Goal: Task Accomplishment & Management: Use online tool/utility

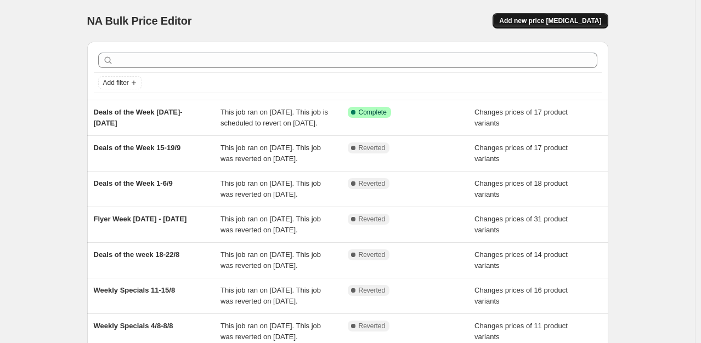
click at [577, 20] on span "Add new price [MEDICAL_DATA]" at bounding box center [550, 20] width 102 height 9
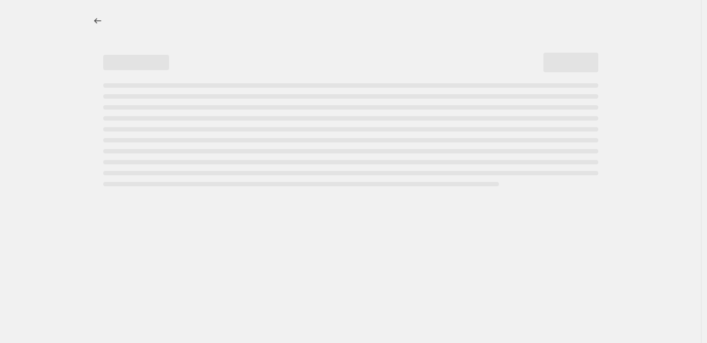
select select "percentage"
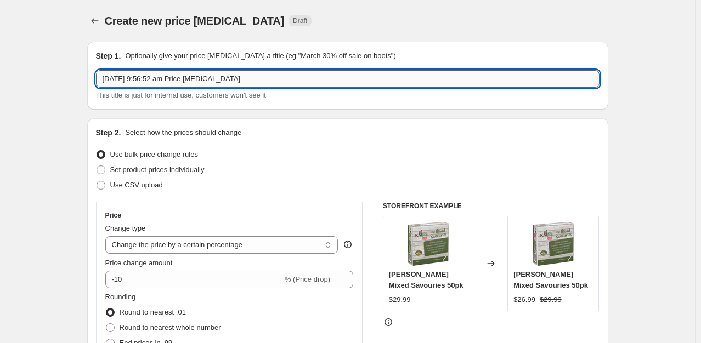
click at [206, 84] on input "[DATE] 9:56:52 am Price [MEDICAL_DATA]" at bounding box center [348, 79] width 504 height 18
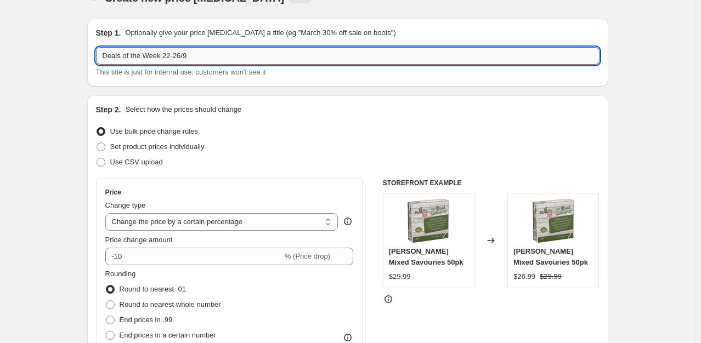
scroll to position [24, 0]
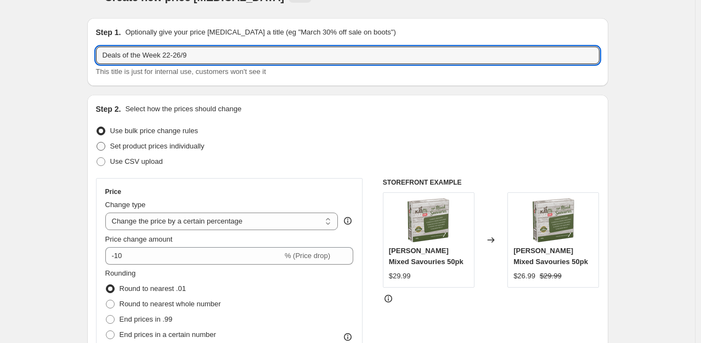
type input "Deals of the Week 22-26/9"
click at [132, 145] on span "Set product prices individually" at bounding box center [157, 146] width 94 height 8
click at [97, 143] on input "Set product prices individually" at bounding box center [97, 142] width 1 height 1
radio input "true"
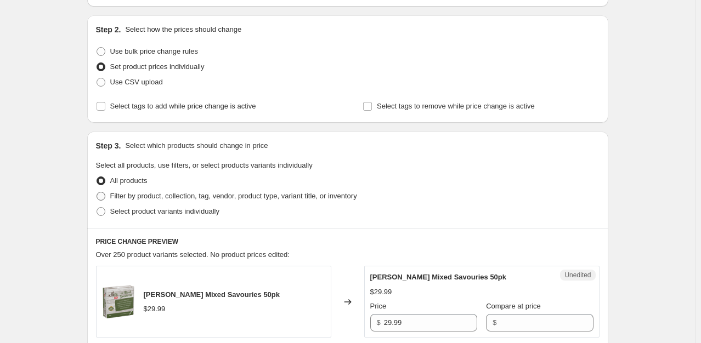
click at [125, 195] on span "Filter by product, collection, tag, vendor, product type, variant title, or inv…" at bounding box center [233, 196] width 247 height 8
click at [97, 193] on input "Filter by product, collection, tag, vendor, product type, variant title, or inv…" at bounding box center [97, 192] width 1 height 1
radio input "true"
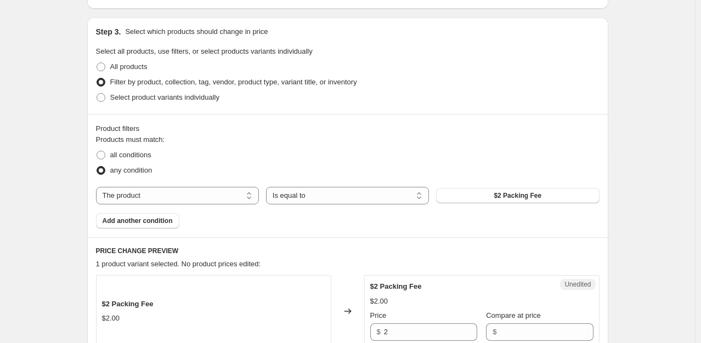
scroll to position [217, 0]
click at [125, 193] on select "The product The product's collection The product's tag The product's vendor The…" at bounding box center [177, 196] width 163 height 18
select select "collection"
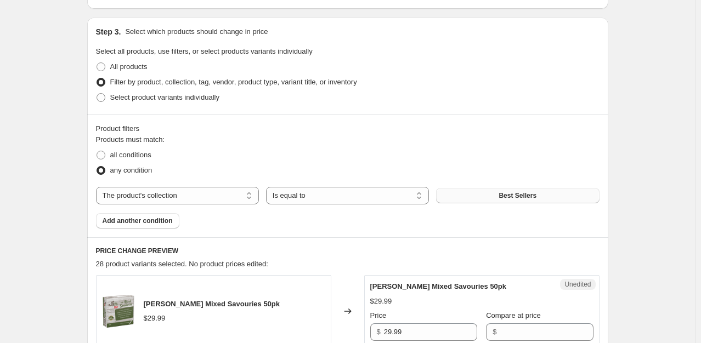
click at [467, 193] on button "Best Sellers" at bounding box center [517, 195] width 163 height 15
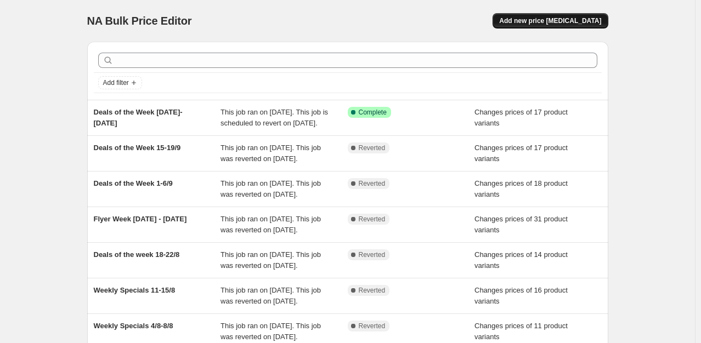
click at [583, 23] on span "Add new price change job" at bounding box center [550, 20] width 102 height 9
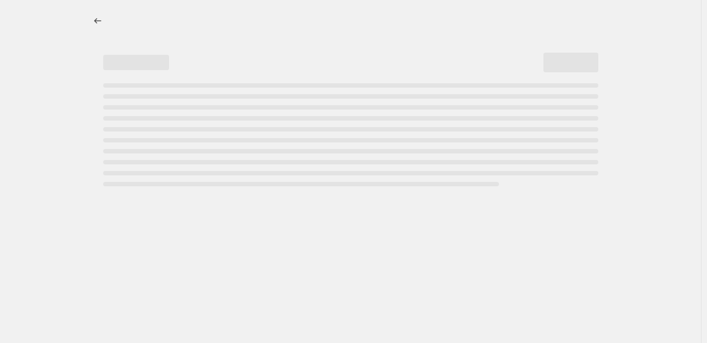
select select "percentage"
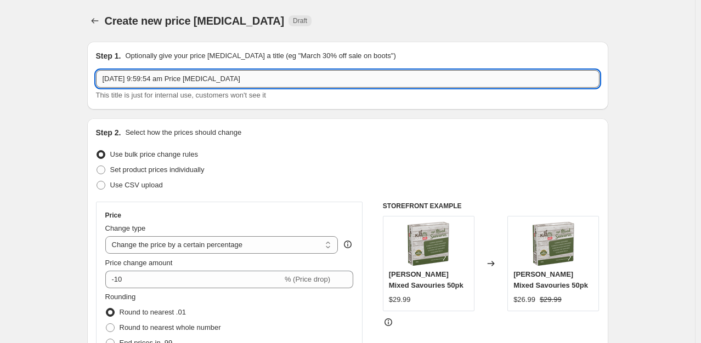
click at [210, 76] on input "19 Sept 2025, 9:59:54 am Price change job" at bounding box center [348, 79] width 504 height 18
type input "Deals of the Week 22-26/9"
click at [148, 166] on span "Set product prices individually" at bounding box center [157, 170] width 94 height 8
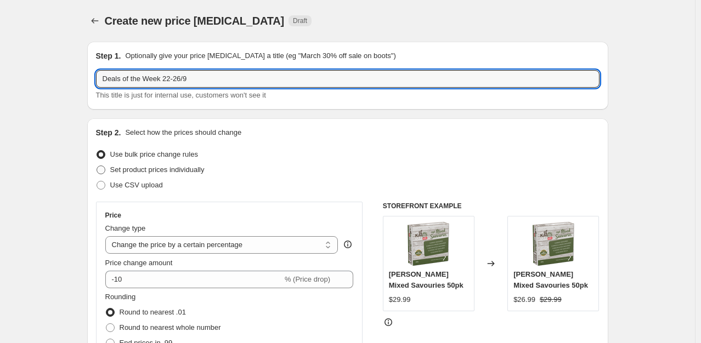
click at [97, 166] on input "Set product prices individually" at bounding box center [97, 166] width 1 height 1
radio input "true"
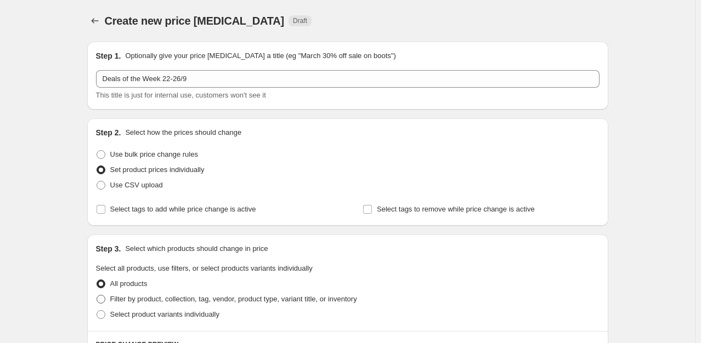
click at [122, 293] on label "Filter by product, collection, tag, vendor, product type, variant title, or inv…" at bounding box center [226, 299] width 261 height 15
click at [97, 295] on input "Filter by product, collection, tag, vendor, product type, variant title, or inv…" at bounding box center [97, 295] width 1 height 1
radio input "true"
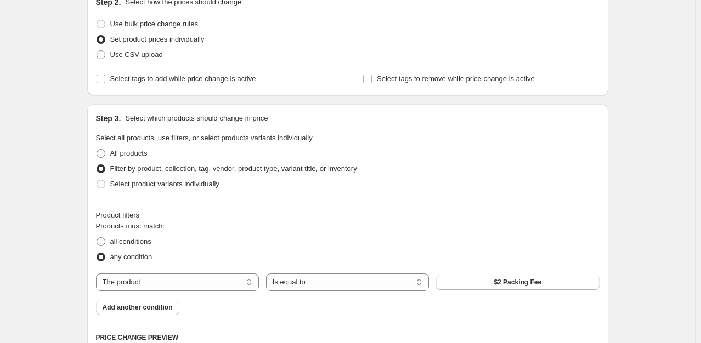
scroll to position [210, 0]
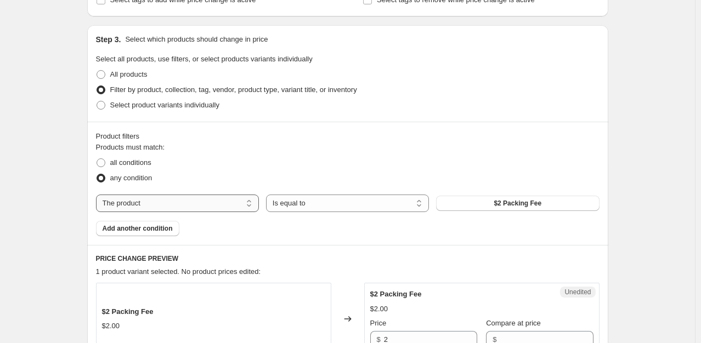
click at [193, 200] on select "The product The product's collection The product's tag The product's vendor The…" at bounding box center [177, 204] width 163 height 18
select select "collection"
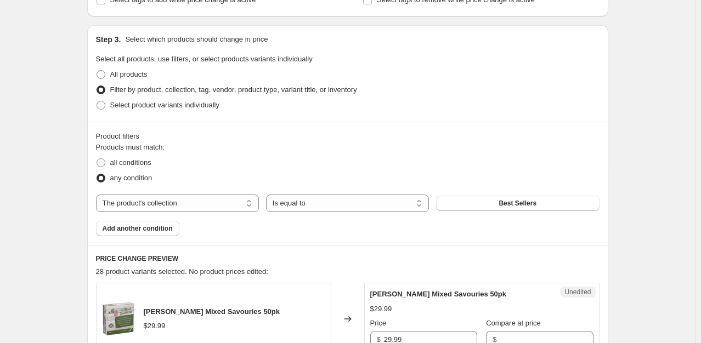
click at [485, 202] on button "Best Sellers" at bounding box center [517, 203] width 163 height 15
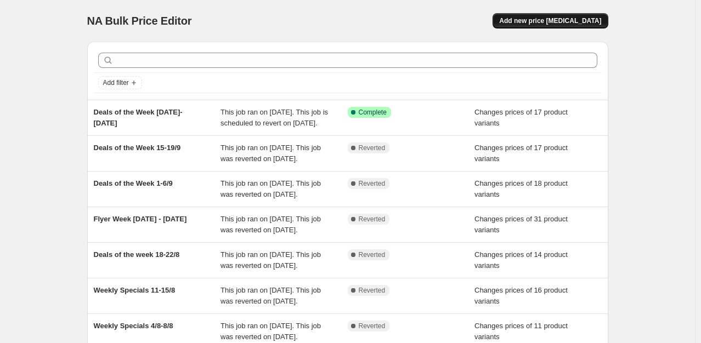
click at [549, 16] on button "Add new price [MEDICAL_DATA]" at bounding box center [550, 20] width 115 height 15
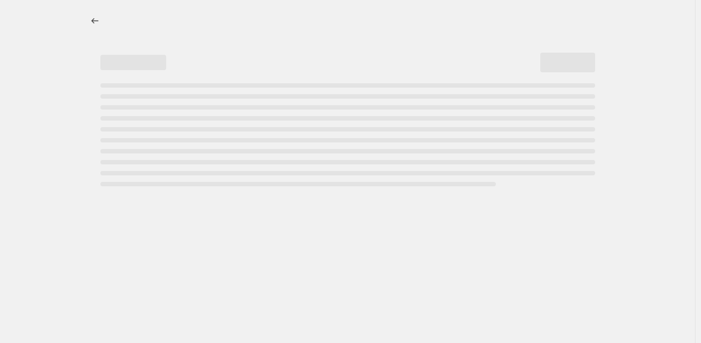
select select "percentage"
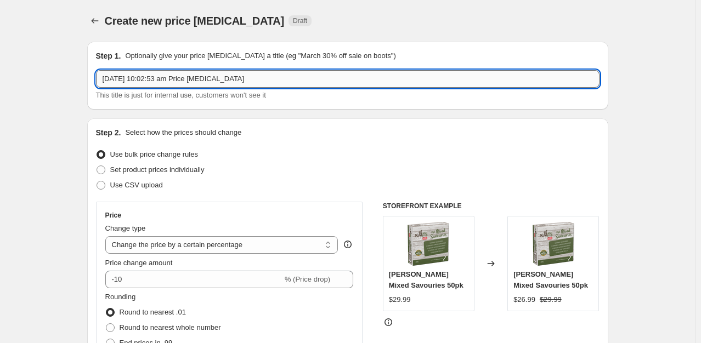
click at [234, 76] on input "19 Sept 2025, 10:02:53 am Price change job" at bounding box center [348, 79] width 504 height 18
type input "Deals of the Week 22-26/9"
click at [181, 167] on span "Set product prices individually" at bounding box center [157, 170] width 94 height 8
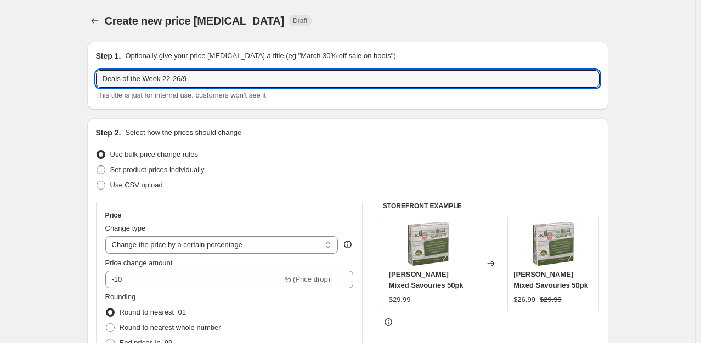
click at [97, 166] on input "Set product prices individually" at bounding box center [97, 166] width 1 height 1
radio input "true"
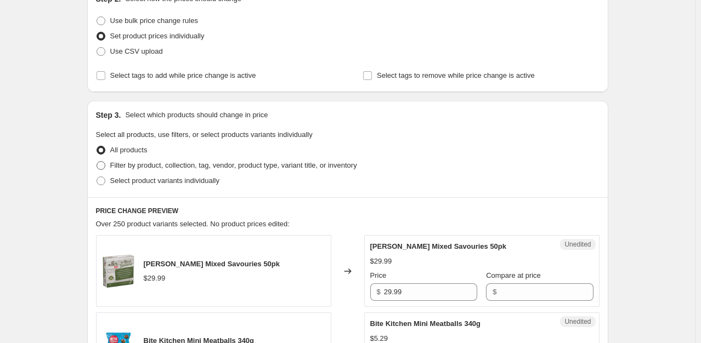
click at [181, 167] on span "Filter by product, collection, tag, vendor, product type, variant title, or inv…" at bounding box center [233, 165] width 247 height 8
click at [97, 162] on input "Filter by product, collection, tag, vendor, product type, variant title, or inv…" at bounding box center [97, 161] width 1 height 1
radio input "true"
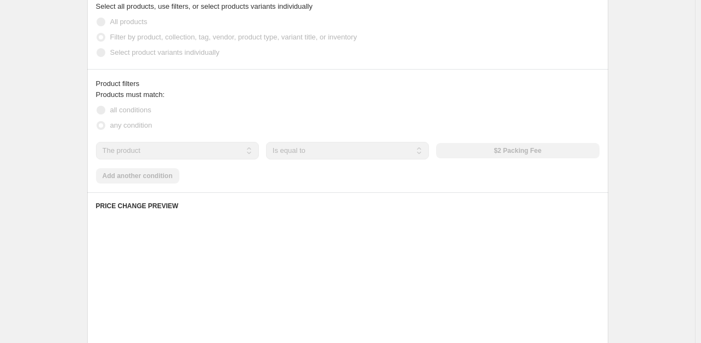
scroll to position [285, 0]
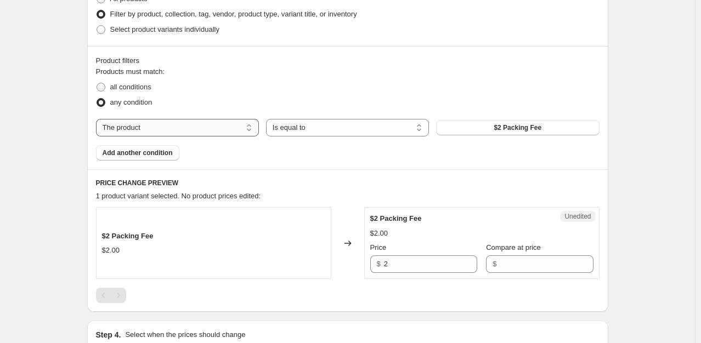
click at [228, 134] on select "The product The product's collection The product's tag The product's vendor The…" at bounding box center [177, 128] width 163 height 18
select select "collection"
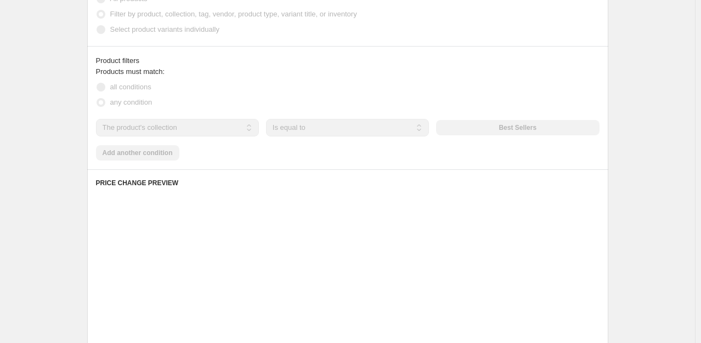
click at [513, 125] on div "The product The product's collection The product's tag The product's vendor The…" at bounding box center [348, 128] width 504 height 18
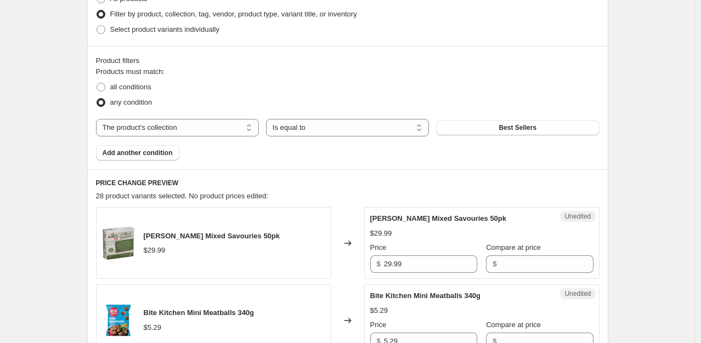
click at [513, 125] on span "Best Sellers" at bounding box center [518, 127] width 38 height 9
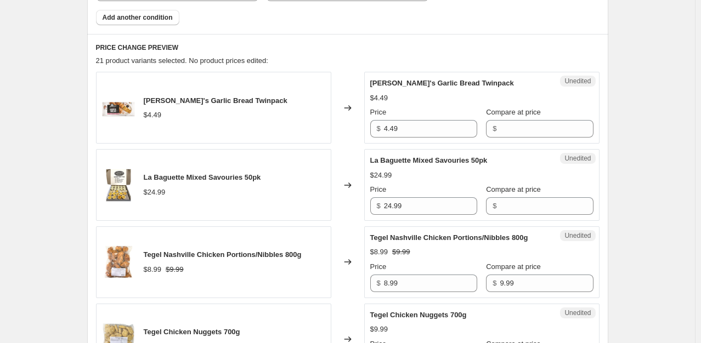
scroll to position [428, 0]
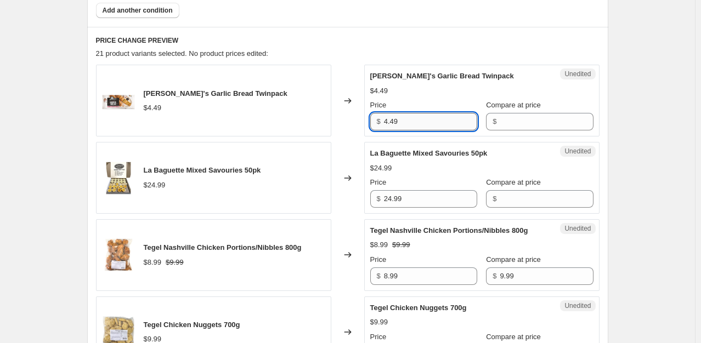
click at [414, 128] on input "4.49" at bounding box center [430, 122] width 93 height 18
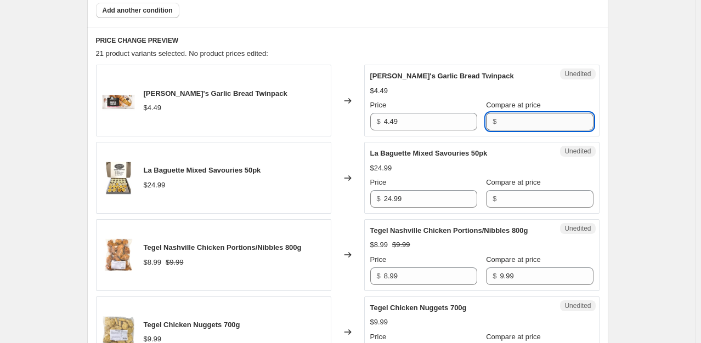
click at [500, 126] on input "Compare at price" at bounding box center [546, 122] width 93 height 18
paste input "4.49"
type input "4.49"
click at [426, 202] on input "24.99" at bounding box center [430, 199] width 93 height 18
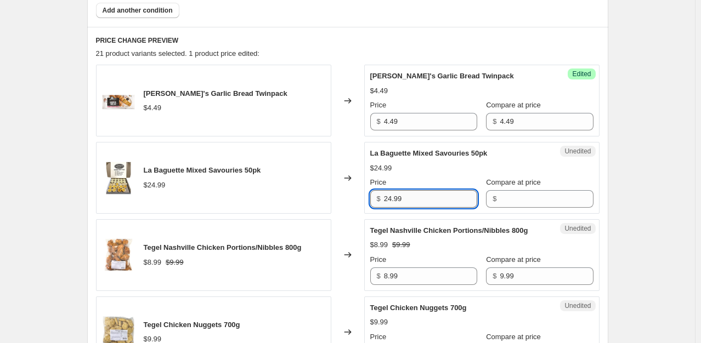
click at [426, 202] on input "24.99" at bounding box center [430, 199] width 93 height 18
click at [500, 198] on input "Compare at price" at bounding box center [546, 199] width 93 height 18
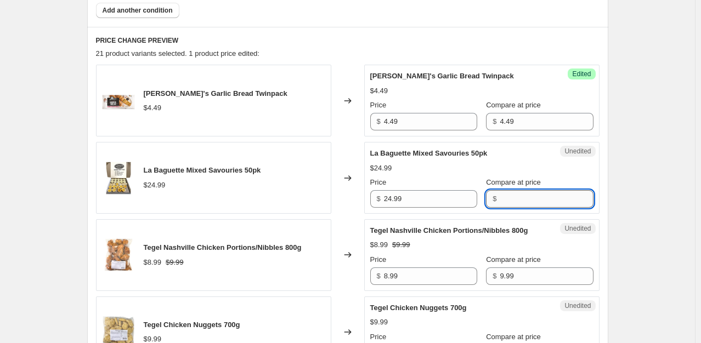
paste input "24.99"
type input "24.99"
click at [426, 272] on input "8.99" at bounding box center [430, 277] width 93 height 18
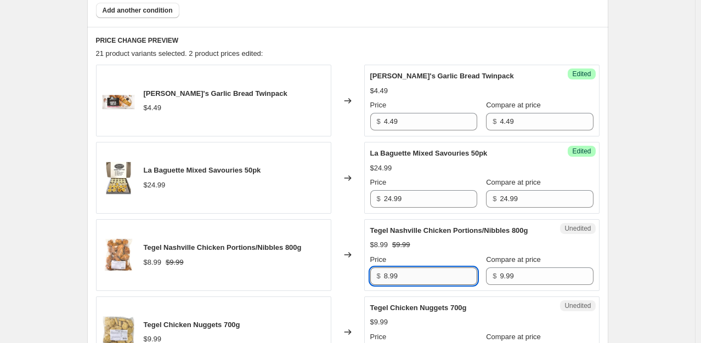
click at [426, 272] on input "8.99" at bounding box center [430, 277] width 93 height 18
click at [511, 277] on input "9.99" at bounding box center [546, 277] width 93 height 18
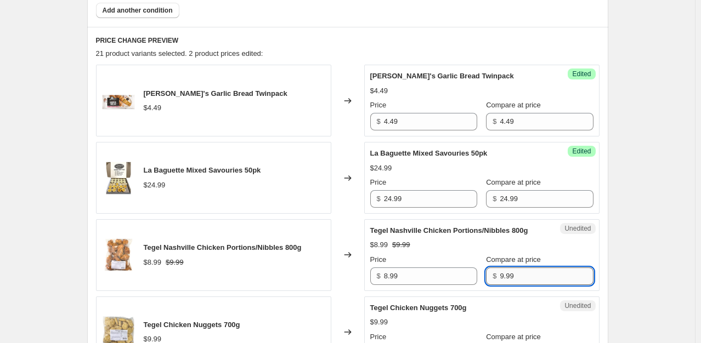
paste input "8.99"
click at [511, 277] on input "9.998.99" at bounding box center [546, 277] width 93 height 18
paste input "text"
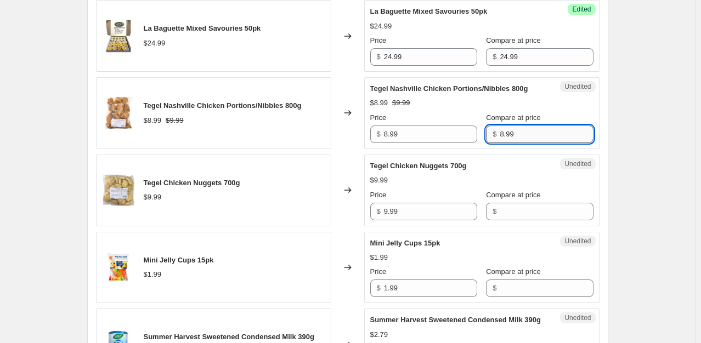
scroll to position [571, 0]
type input "8.99"
click at [426, 212] on input "9.99" at bounding box center [430, 211] width 93 height 18
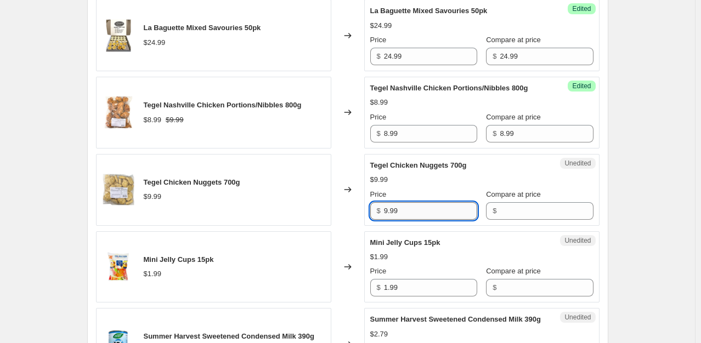
click at [426, 212] on input "9.99" at bounding box center [430, 211] width 93 height 18
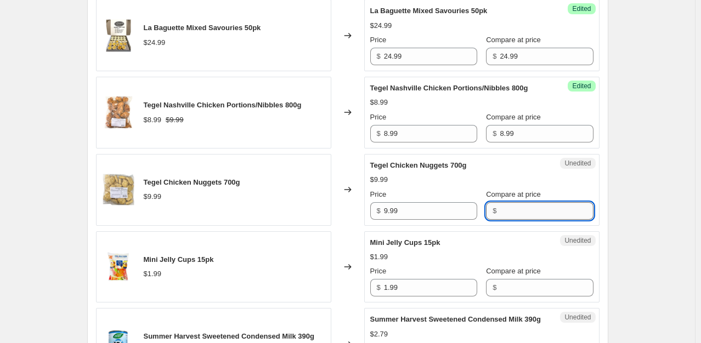
click at [500, 210] on input "Compare at price" at bounding box center [546, 211] width 93 height 18
paste input "9.99"
type input "9.99"
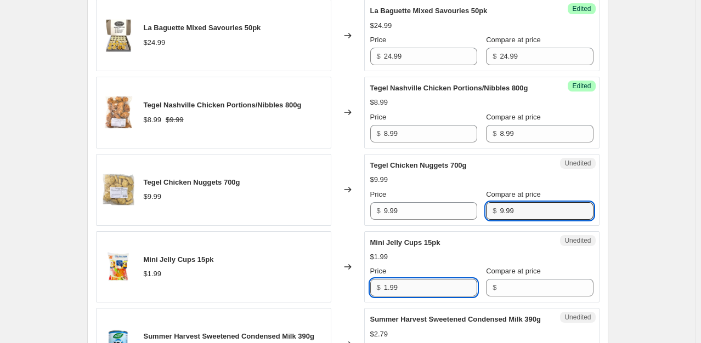
click at [422, 286] on input "1.99" at bounding box center [430, 288] width 93 height 18
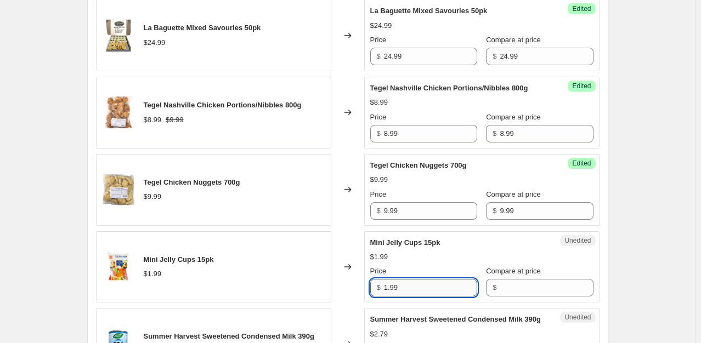
click at [422, 286] on input "1.99" at bounding box center [430, 288] width 93 height 18
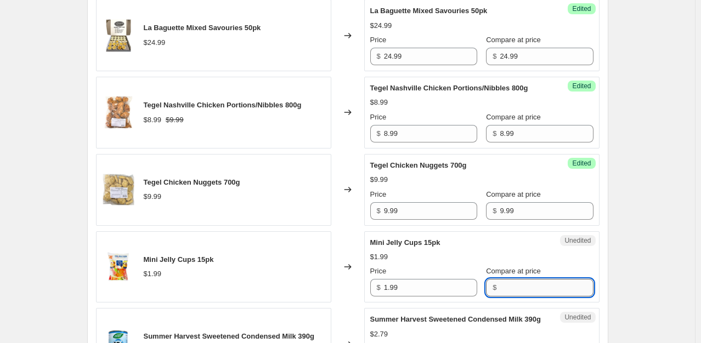
click at [503, 287] on input "Compare at price" at bounding box center [546, 288] width 93 height 18
paste input "1.99"
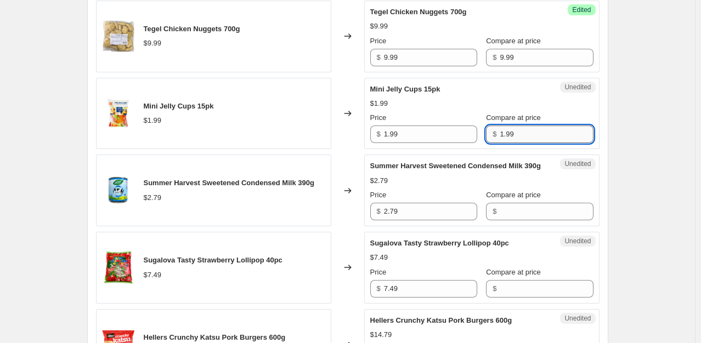
scroll to position [745, 0]
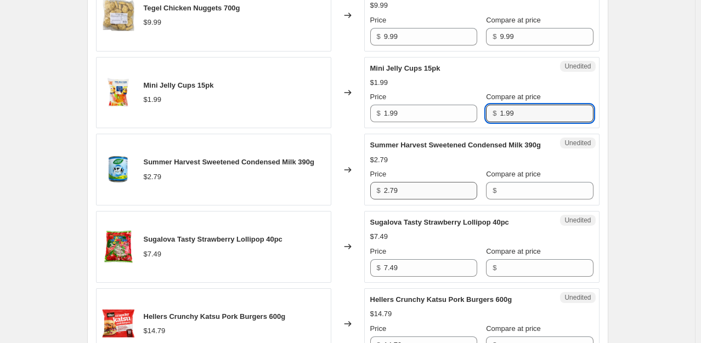
type input "1.99"
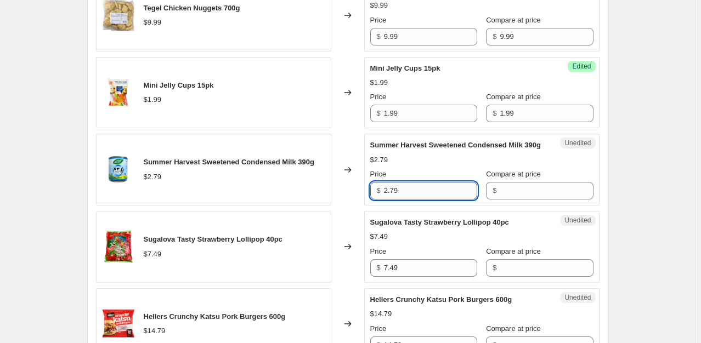
click at [448, 200] on input "2.79" at bounding box center [430, 191] width 93 height 18
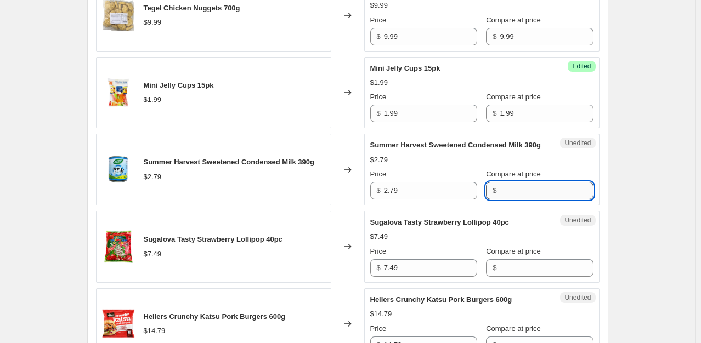
click at [508, 199] on input "Compare at price" at bounding box center [546, 191] width 93 height 18
paste input "2.79"
type input "2.79"
click at [436, 277] on input "7.49" at bounding box center [430, 269] width 93 height 18
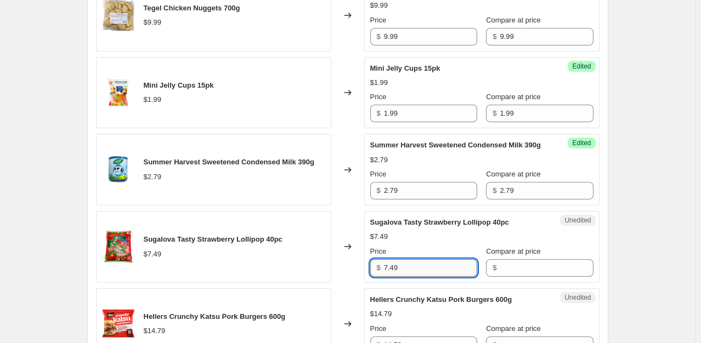
click at [436, 277] on input "7.49" at bounding box center [430, 269] width 93 height 18
click at [490, 277] on div "$" at bounding box center [539, 269] width 107 height 18
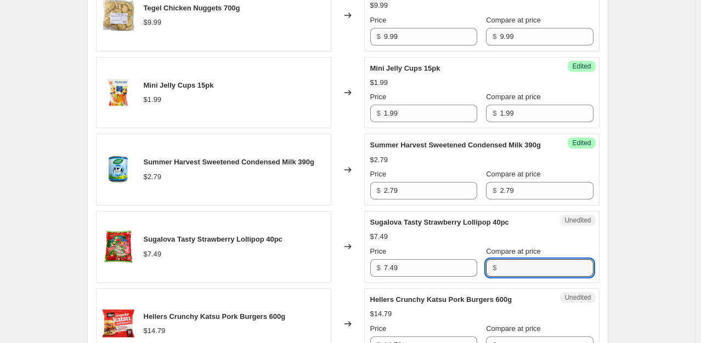
paste input "7.49"
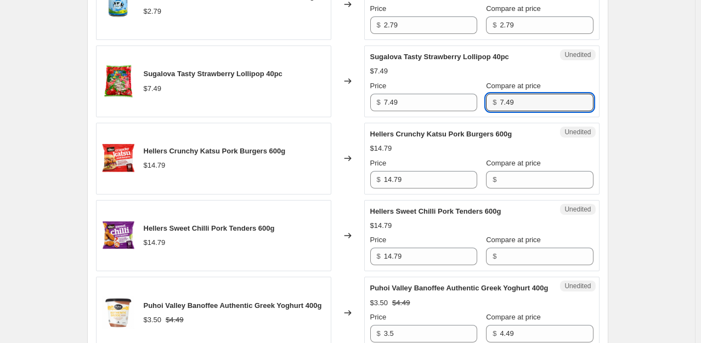
scroll to position [914, 0]
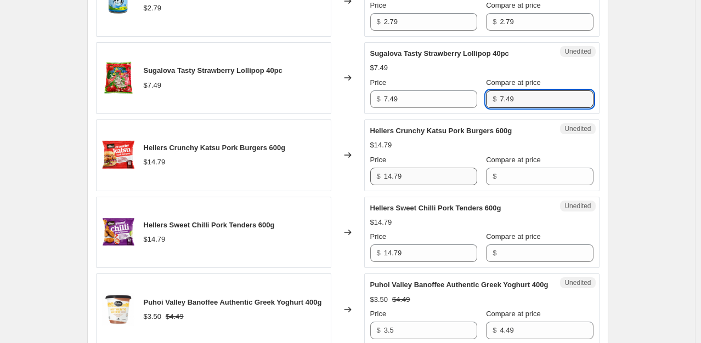
type input "7.49"
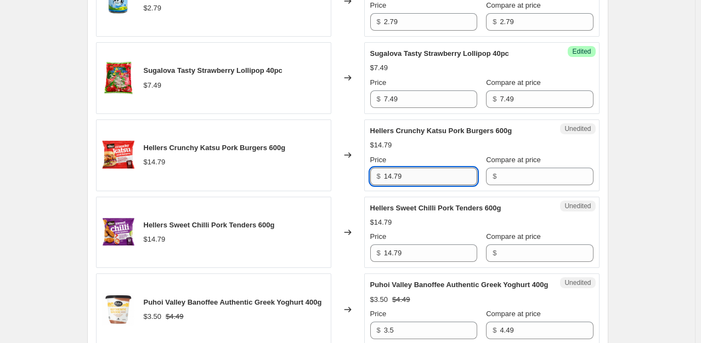
click at [425, 185] on input "14.79" at bounding box center [430, 177] width 93 height 18
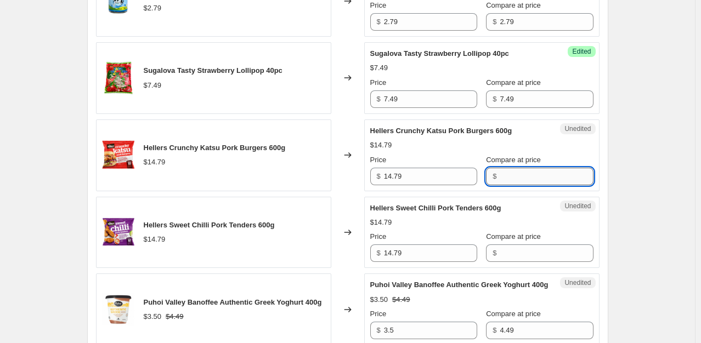
click at [509, 185] on input "Compare at price" at bounding box center [546, 177] width 93 height 18
paste input "14.79"
type input "14.79"
click at [417, 262] on input "14.79" at bounding box center [430, 254] width 93 height 18
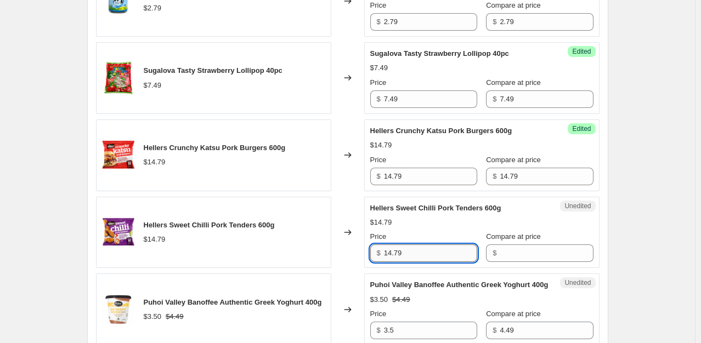
click at [417, 262] on input "14.79" at bounding box center [430, 254] width 93 height 18
click at [490, 262] on div "$" at bounding box center [539, 254] width 107 height 18
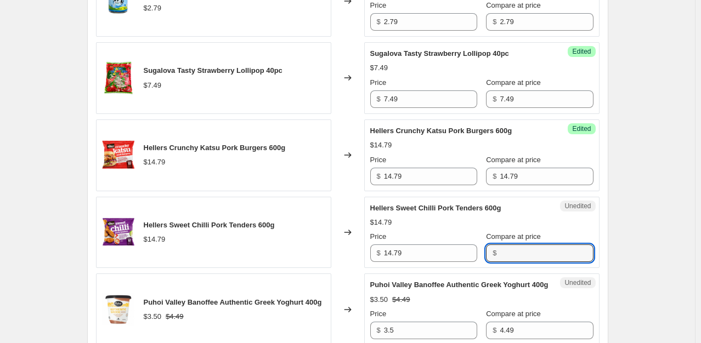
paste input "14.79"
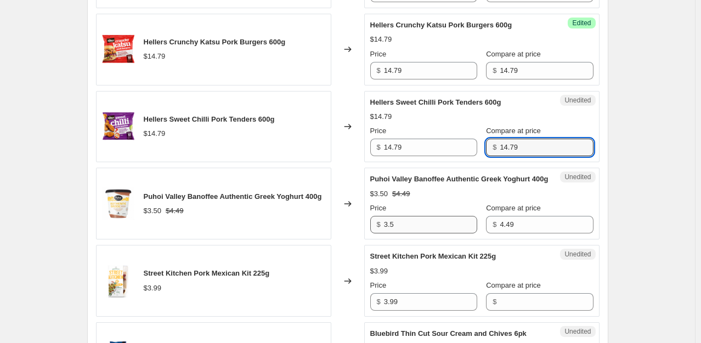
type input "14.79"
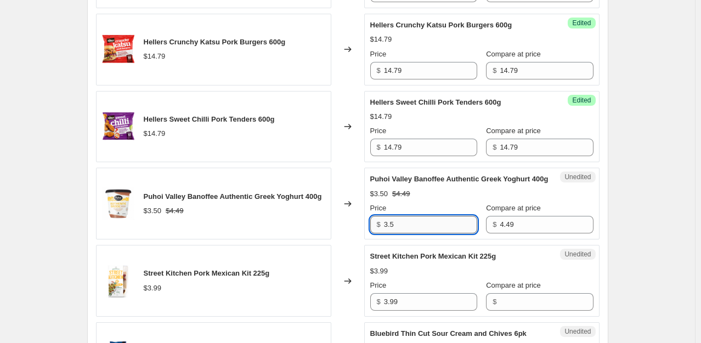
click at [417, 234] on input "3.5" at bounding box center [430, 225] width 93 height 18
click at [523, 234] on input "4.49" at bounding box center [546, 225] width 93 height 18
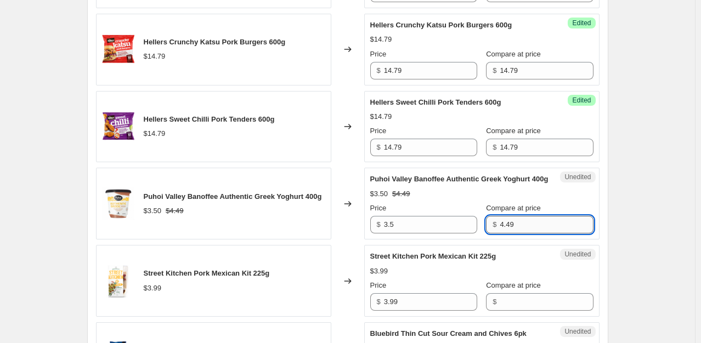
click at [523, 234] on input "4.49" at bounding box center [546, 225] width 93 height 18
paste input "3.5"
type input "3.5"
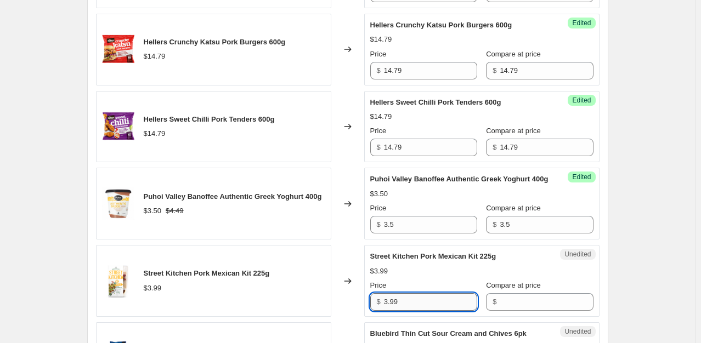
click at [417, 311] on input "3.99" at bounding box center [430, 303] width 93 height 18
click at [500, 311] on input "Compare at price" at bounding box center [546, 303] width 93 height 18
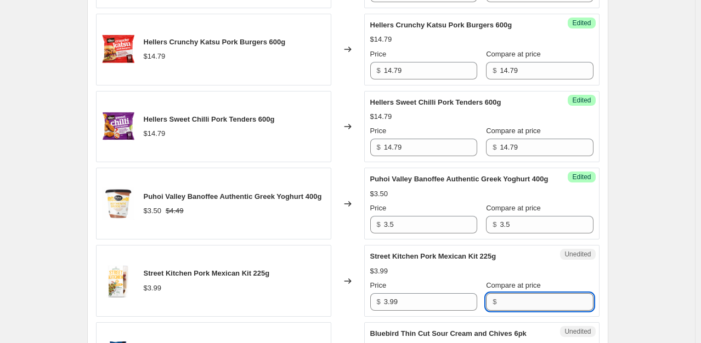
paste input "3.99"
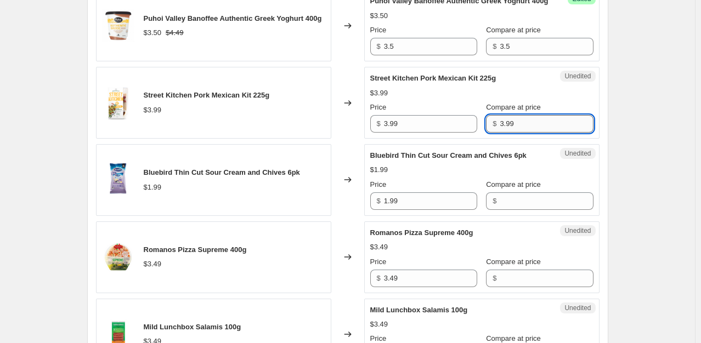
scroll to position [1199, 0]
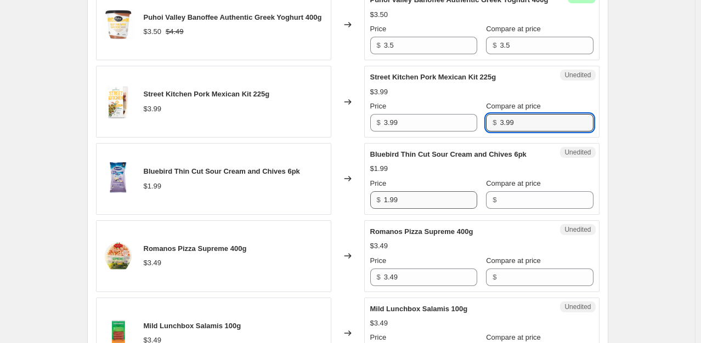
type input "3.99"
click at [433, 209] on input "1.99" at bounding box center [430, 200] width 93 height 18
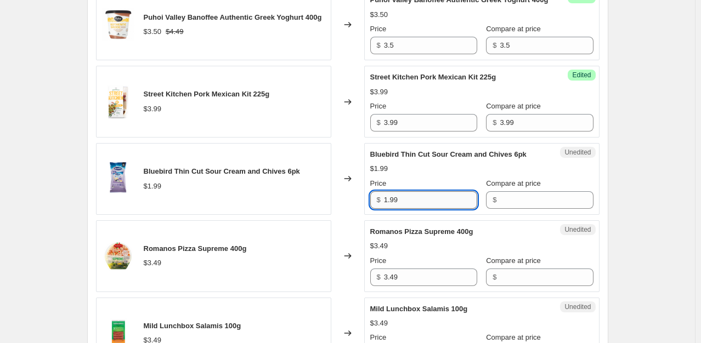
click at [433, 209] on input "1.99" at bounding box center [430, 200] width 93 height 18
click at [509, 209] on input "Compare at price" at bounding box center [546, 200] width 93 height 18
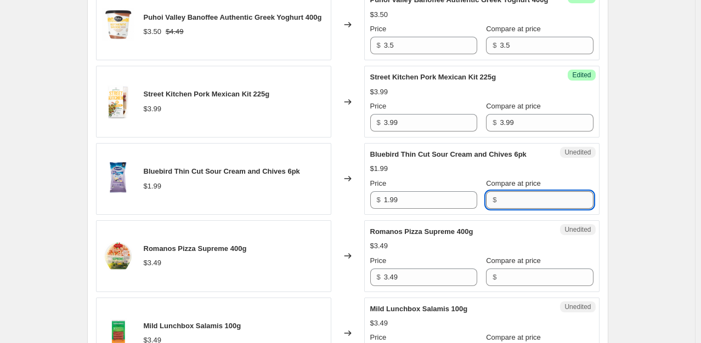
paste input "1.99"
type input "1.99"
click at [423, 286] on input "3.49" at bounding box center [430, 278] width 93 height 18
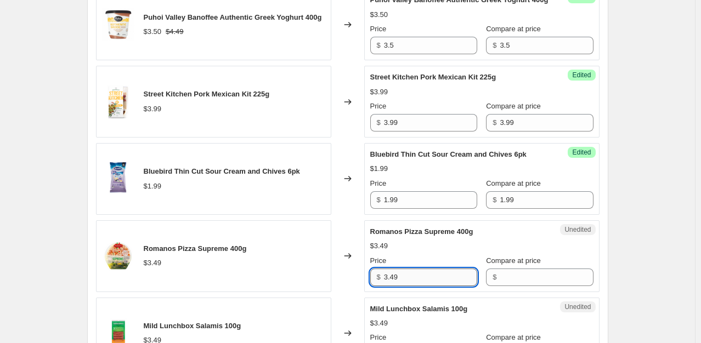
click at [423, 286] on input "3.49" at bounding box center [430, 278] width 93 height 18
click at [493, 283] on div "$" at bounding box center [495, 277] width 4 height 11
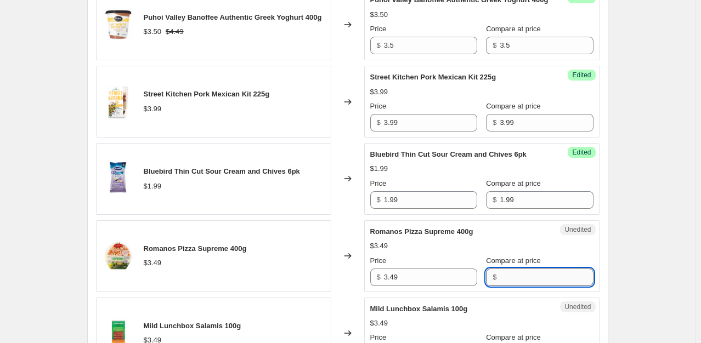
click at [500, 286] on input "Compare at price" at bounding box center [546, 278] width 93 height 18
paste input "3.49"
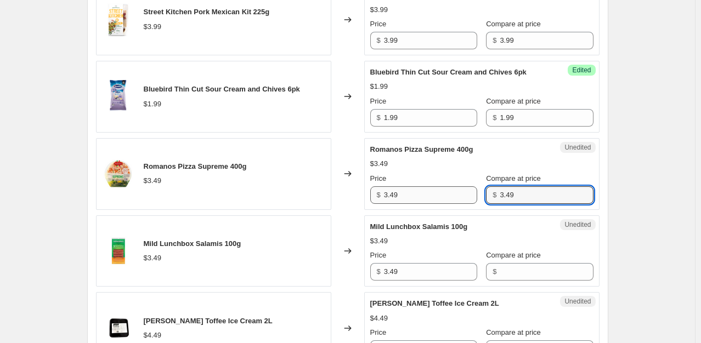
scroll to position [1283, 0]
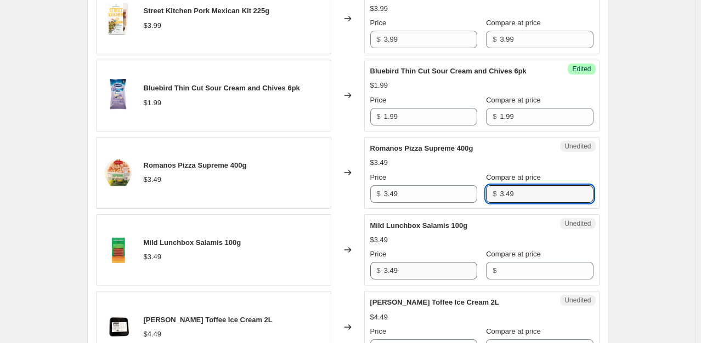
type input "3.49"
click at [397, 280] on input "3.49" at bounding box center [430, 271] width 93 height 18
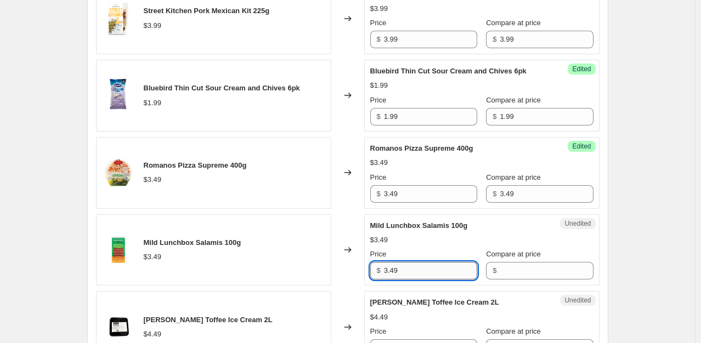
click at [397, 280] on input "3.49" at bounding box center [430, 271] width 93 height 18
click at [500, 280] on input "Compare at price" at bounding box center [546, 271] width 93 height 18
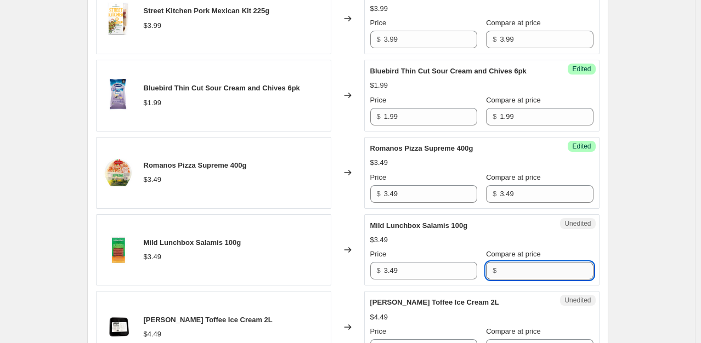
paste input "3.49"
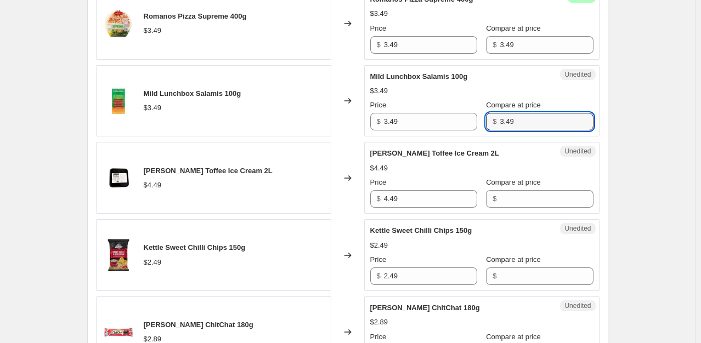
scroll to position [1447, 0]
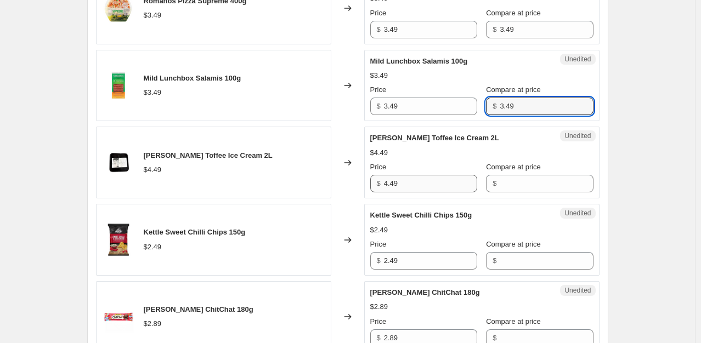
type input "3.49"
click at [421, 193] on input "4.49" at bounding box center [430, 184] width 93 height 18
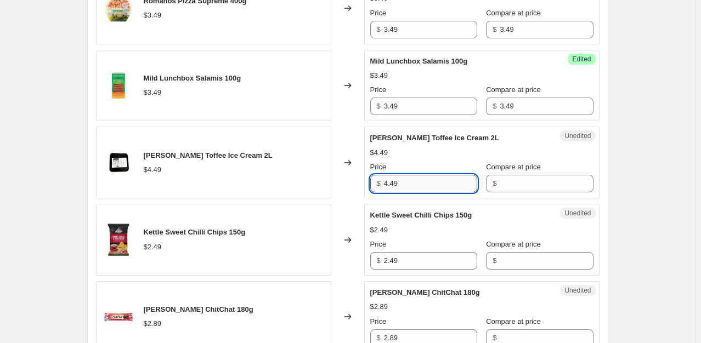
click at [421, 193] on input "4.49" at bounding box center [430, 184] width 93 height 18
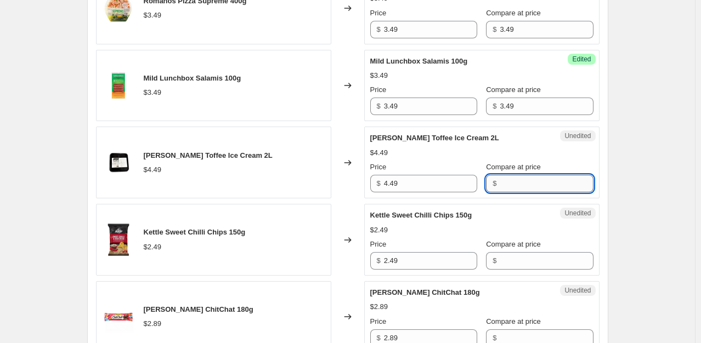
click at [520, 193] on input "Compare at price" at bounding box center [546, 184] width 93 height 18
paste input "4.49"
type input "4.49"
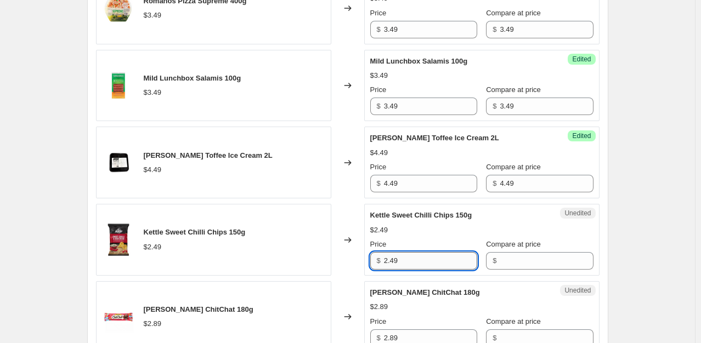
click at [405, 270] on input "2.49" at bounding box center [430, 261] width 93 height 18
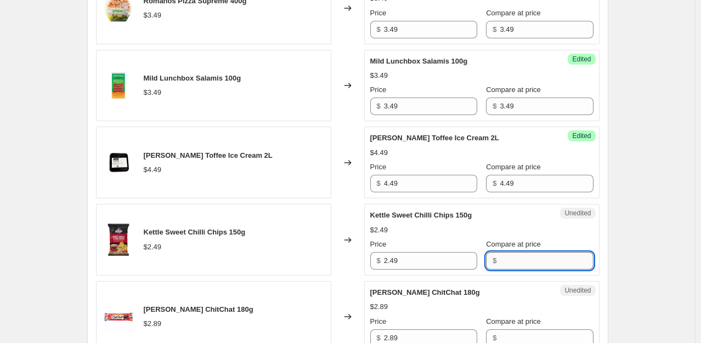
click at [507, 270] on input "Compare at price" at bounding box center [546, 261] width 93 height 18
paste input "2.49"
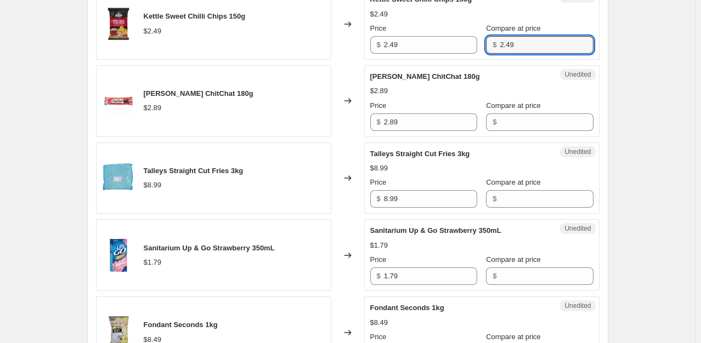
scroll to position [1667, 0]
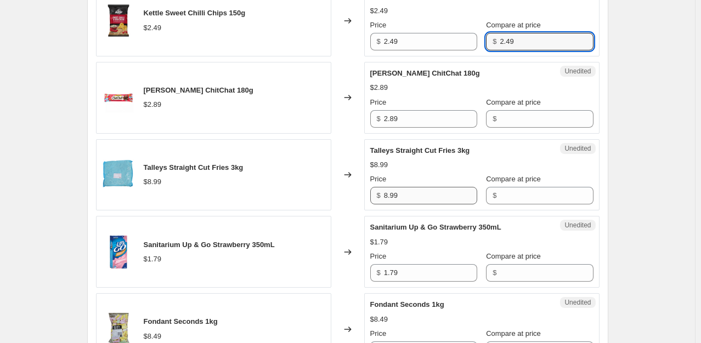
type input "2.49"
click at [416, 205] on input "8.99" at bounding box center [430, 196] width 93 height 18
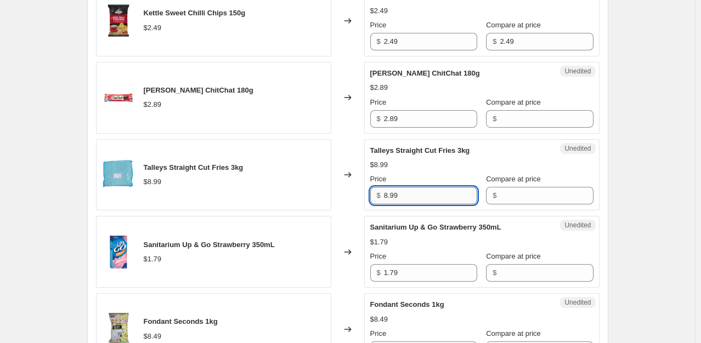
click at [416, 205] on input "8.99" at bounding box center [430, 196] width 93 height 18
click at [525, 205] on input "Compare at price" at bounding box center [546, 196] width 93 height 18
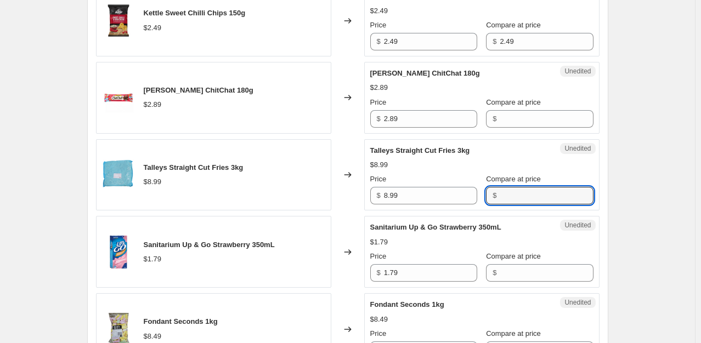
paste input "8.99"
type input "8.99"
click at [435, 128] on input "2.89" at bounding box center [430, 119] width 93 height 18
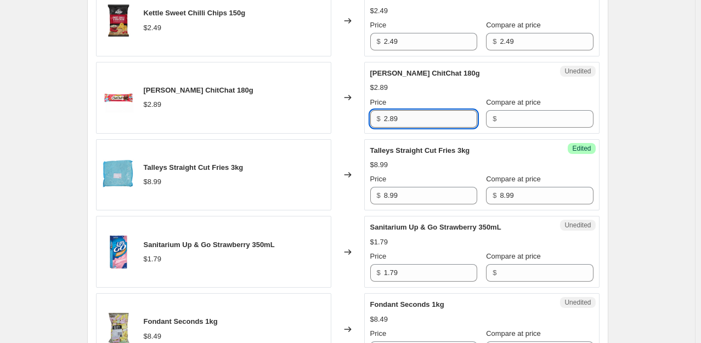
click at [435, 128] on input "2.89" at bounding box center [430, 119] width 93 height 18
click at [504, 128] on input "Compare at price" at bounding box center [546, 119] width 93 height 18
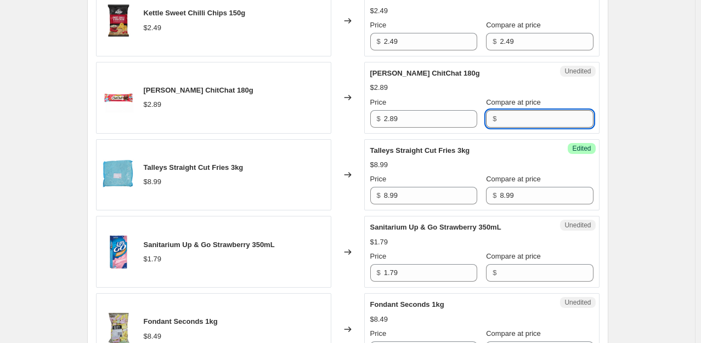
paste input "2.89"
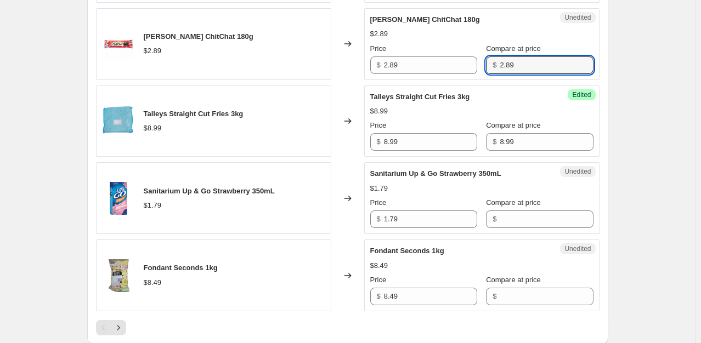
scroll to position [1777, 0]
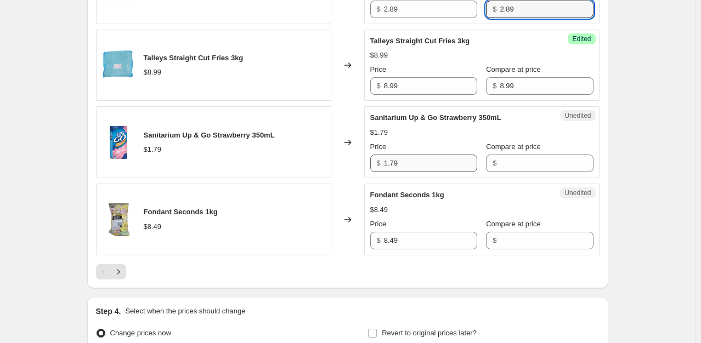
type input "2.89"
click at [435, 172] on input "1.79" at bounding box center [430, 164] width 93 height 18
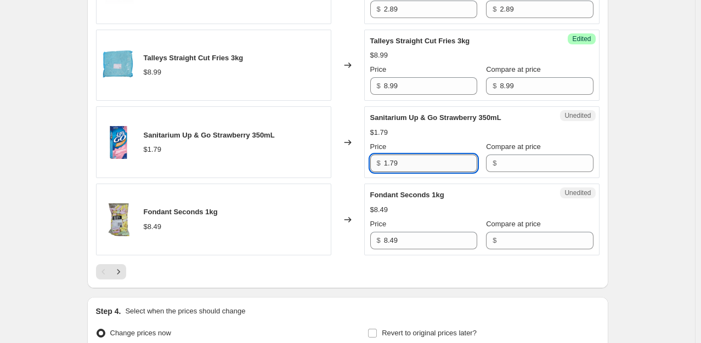
click at [435, 172] on input "1.79" at bounding box center [430, 164] width 93 height 18
click at [500, 172] on input "Compare at price" at bounding box center [546, 164] width 93 height 18
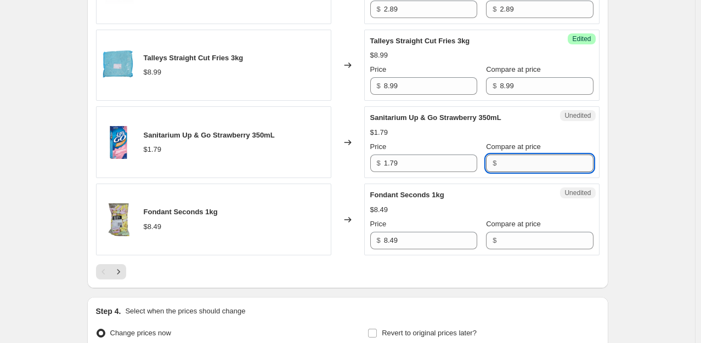
paste input "1.79"
type input "1.79"
click at [408, 250] on input "8.49" at bounding box center [430, 241] width 93 height 18
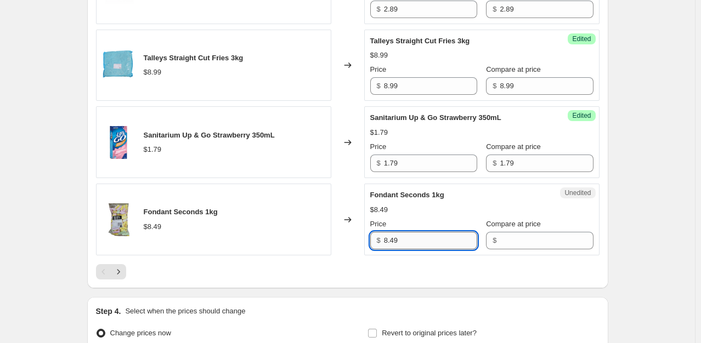
click at [408, 250] on input "8.49" at bounding box center [430, 241] width 93 height 18
click at [500, 250] on input "Compare at price" at bounding box center [546, 241] width 93 height 18
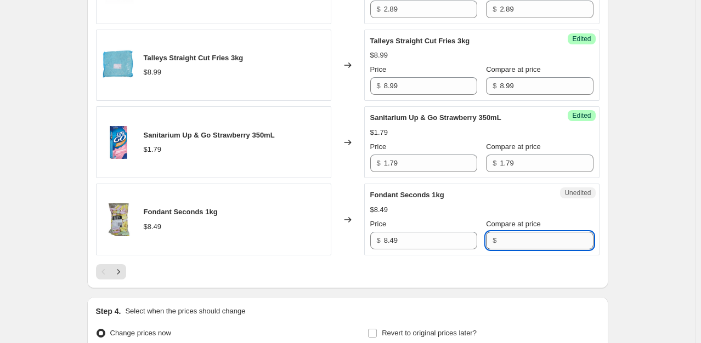
paste input "8.49"
type input "8.49"
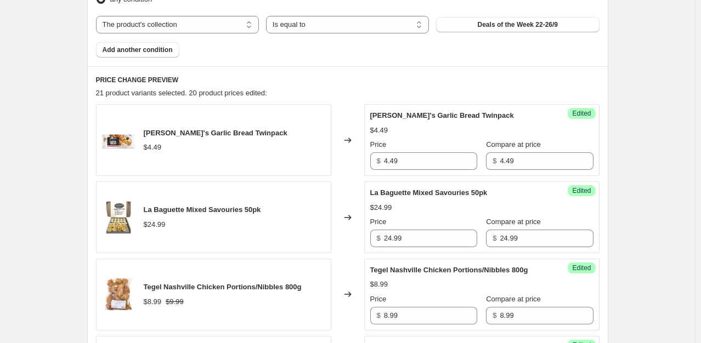
scroll to position [460, 0]
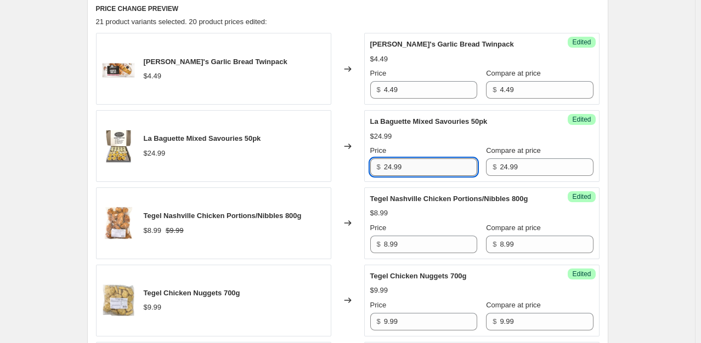
click at [444, 174] on input "24.99" at bounding box center [430, 168] width 93 height 18
click at [409, 164] on input "24.99" at bounding box center [430, 168] width 93 height 18
type input "19.99"
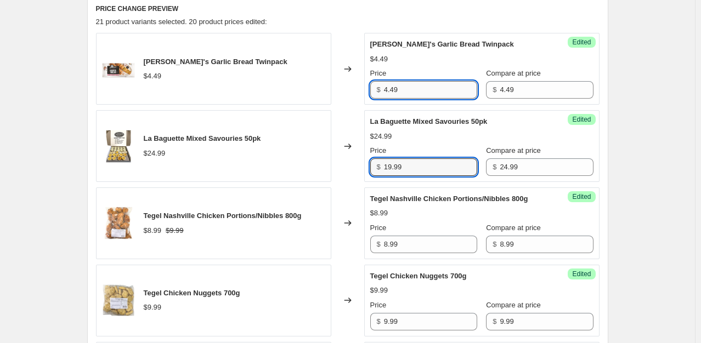
click at [408, 91] on input "4.49" at bounding box center [430, 90] width 93 height 18
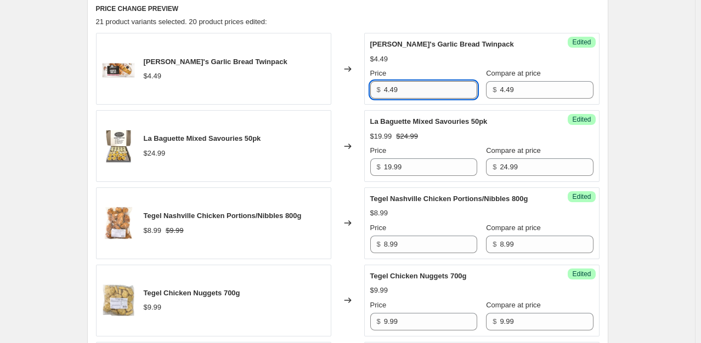
click at [408, 91] on input "4.49" at bounding box center [430, 90] width 93 height 18
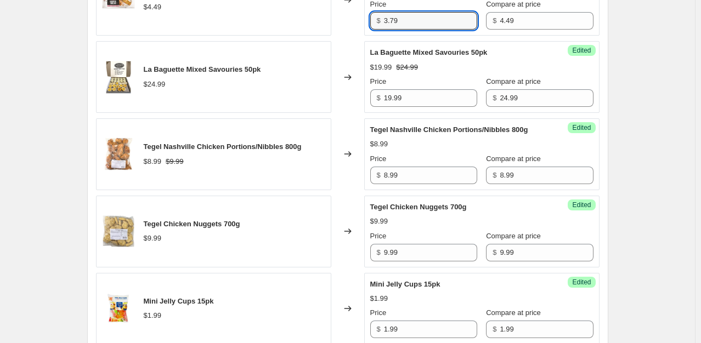
scroll to position [529, 0]
type input "3.79"
click at [409, 173] on input "8.99" at bounding box center [430, 176] width 93 height 18
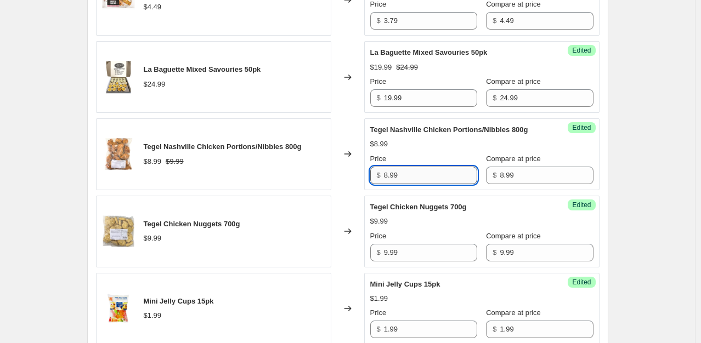
click at [409, 173] on input "8.99" at bounding box center [430, 176] width 93 height 18
click at [520, 177] on input "8.99" at bounding box center [546, 176] width 93 height 18
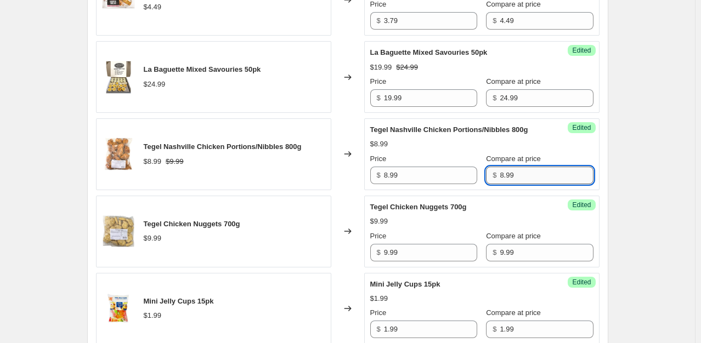
click at [520, 177] on input "8.99" at bounding box center [546, 176] width 93 height 18
type input "9.99"
click at [402, 249] on input "9.99" at bounding box center [430, 253] width 93 height 18
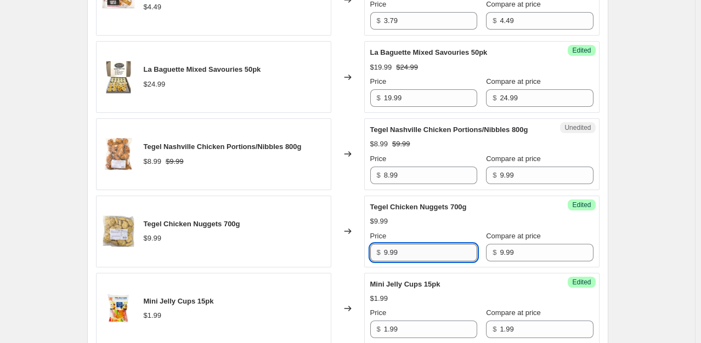
click at [402, 249] on input "9.99" at bounding box center [430, 253] width 93 height 18
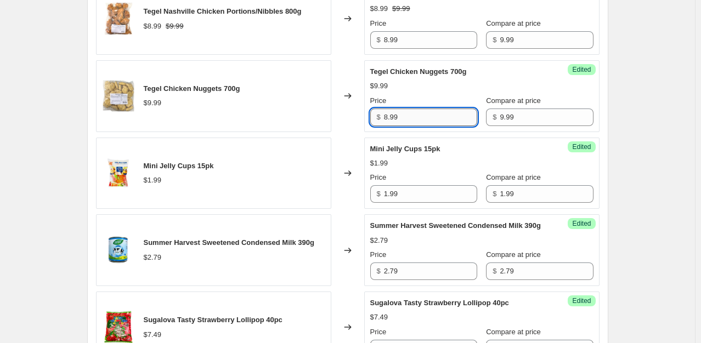
scroll to position [665, 0]
type input "8.99"
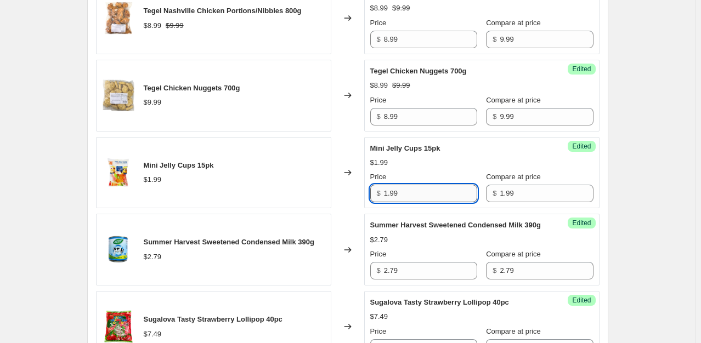
click at [414, 193] on input "1.99" at bounding box center [430, 194] width 93 height 18
type input "1.69"
click at [398, 278] on input "2.79" at bounding box center [430, 271] width 93 height 18
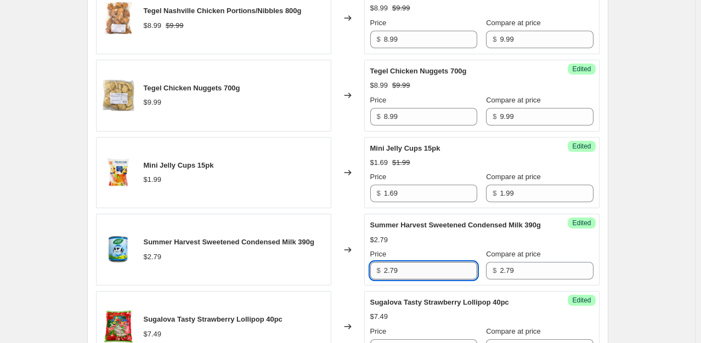
click at [398, 278] on input "2.79" at bounding box center [430, 271] width 93 height 18
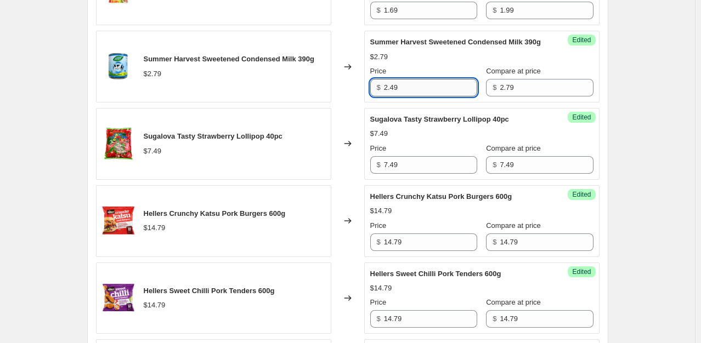
scroll to position [860, 0]
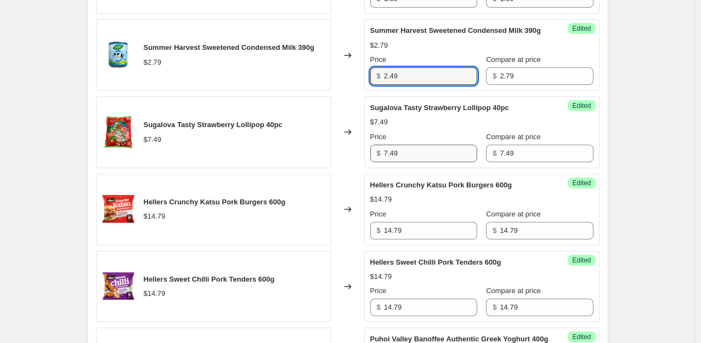
type input "2.49"
click at [410, 161] on input "7.49" at bounding box center [430, 154] width 93 height 18
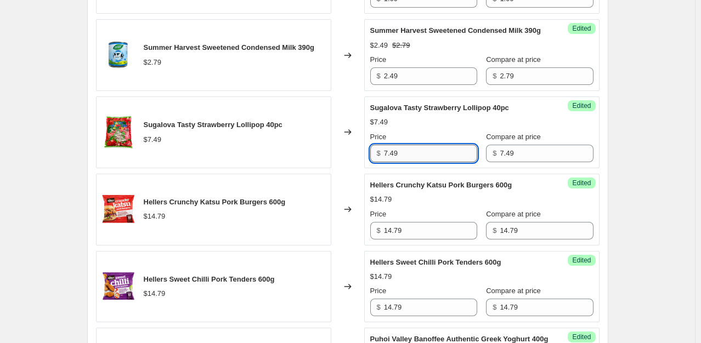
click at [410, 161] on input "7.49" at bounding box center [430, 154] width 93 height 18
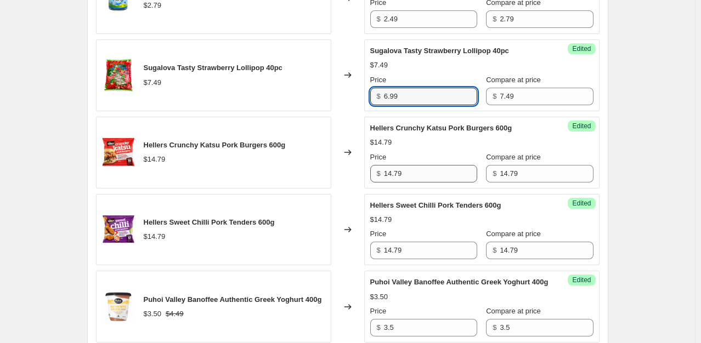
type input "6.99"
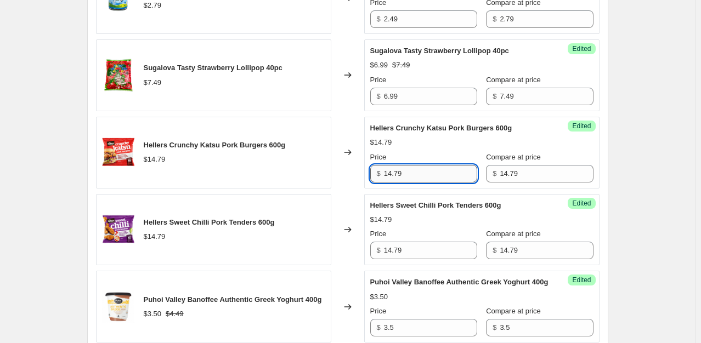
click at [410, 181] on input "14.79" at bounding box center [430, 174] width 93 height 18
click at [410, 181] on input "11.99" at bounding box center [430, 174] width 93 height 18
type input "11.99"
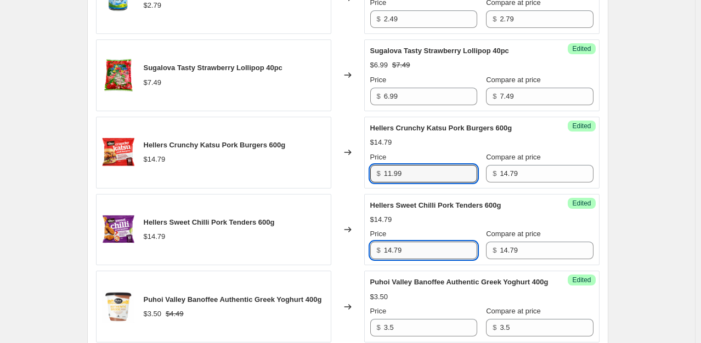
click at [415, 260] on input "14.79" at bounding box center [430, 251] width 93 height 18
paste input "1.9"
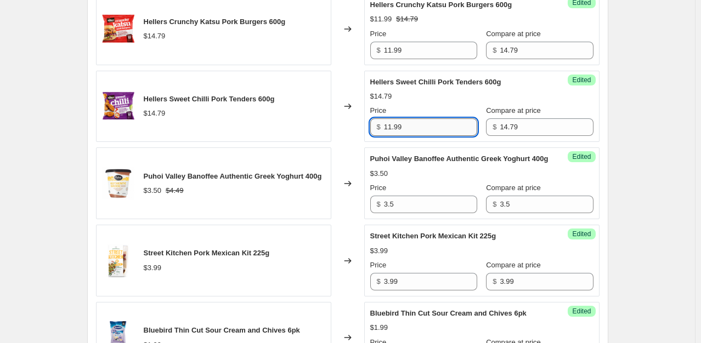
scroll to position [1044, 0]
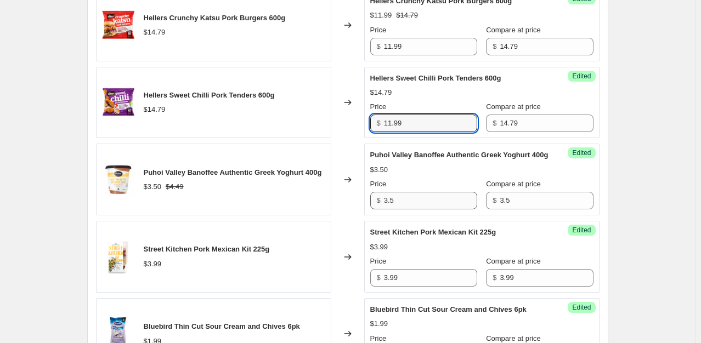
type input "11.99"
click at [410, 210] on input "3.5" at bounding box center [430, 201] width 93 height 18
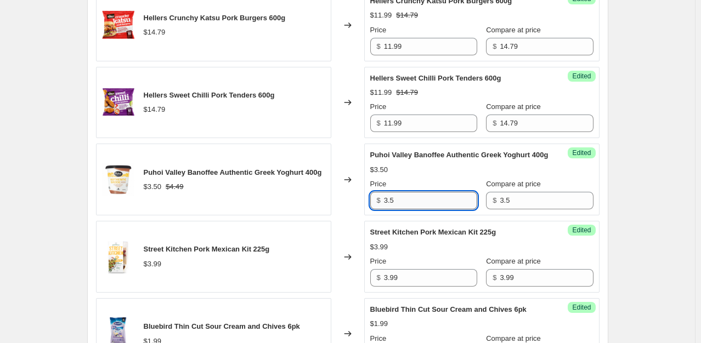
click at [410, 210] on input "3.5" at bounding box center [430, 201] width 93 height 18
type input "2.99"
click at [525, 210] on input "3.5" at bounding box center [546, 201] width 93 height 18
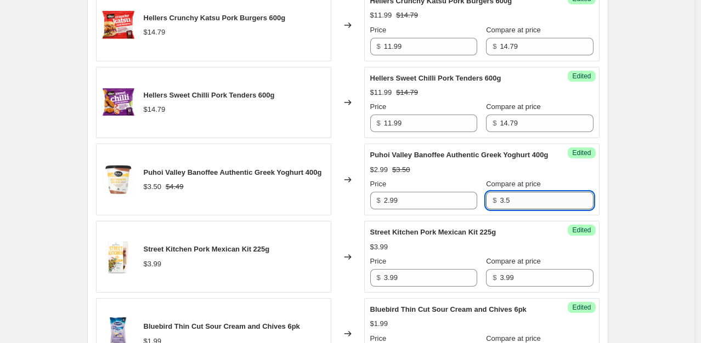
click at [525, 210] on input "3.5" at bounding box center [546, 201] width 93 height 18
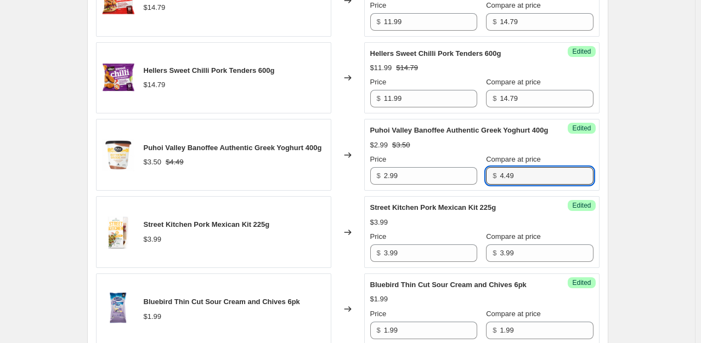
scroll to position [1069, 0]
type input "4.49"
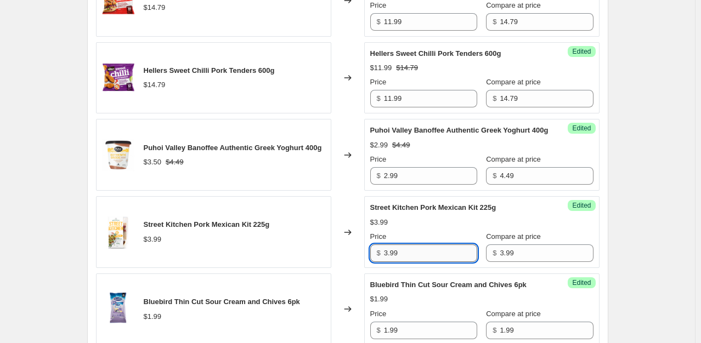
click at [430, 262] on input "3.99" at bounding box center [430, 254] width 93 height 18
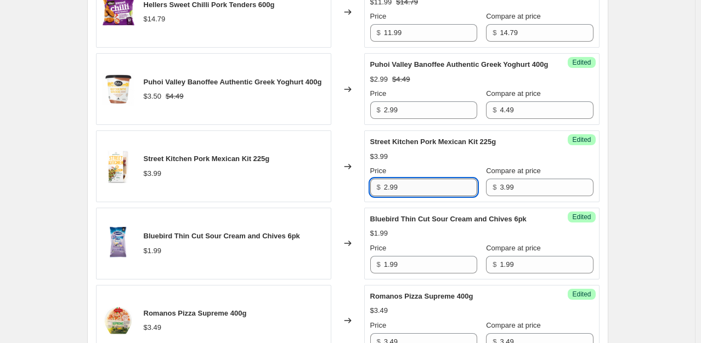
scroll to position [1163, 0]
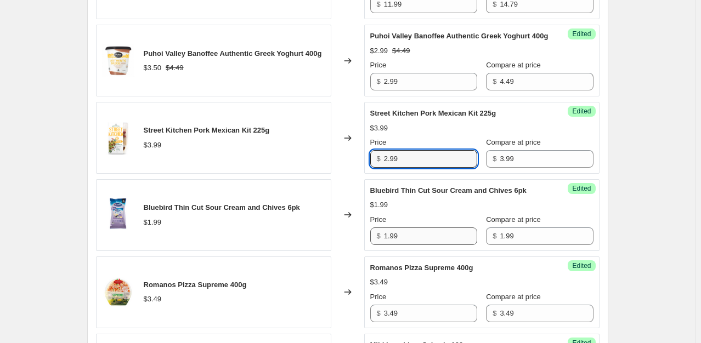
type input "2.99"
click at [422, 245] on input "1.99" at bounding box center [430, 237] width 93 height 18
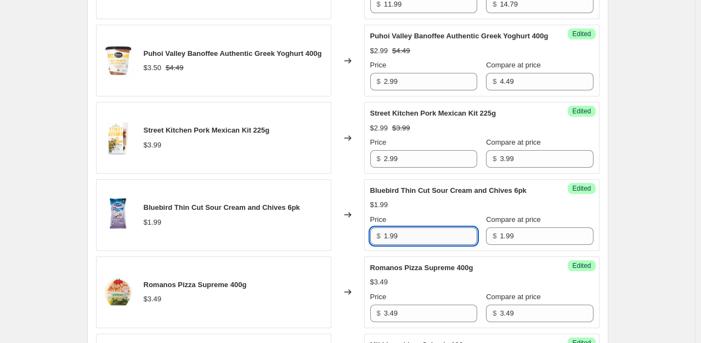
click at [422, 245] on input "1.99" at bounding box center [430, 237] width 93 height 18
type input "1.99"
click at [506, 245] on input "1.99" at bounding box center [546, 237] width 93 height 18
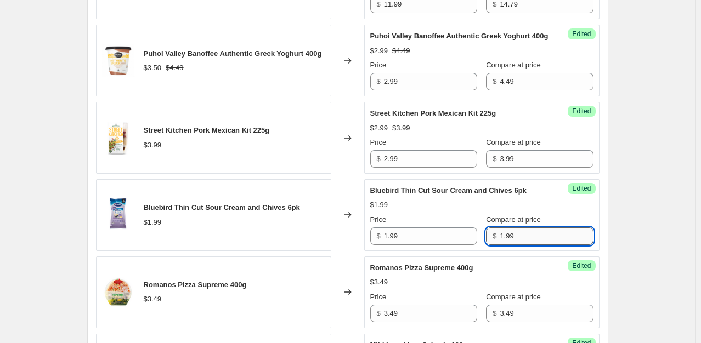
click at [506, 245] on input "1.99" at bounding box center [546, 237] width 93 height 18
click at [503, 279] on div "Success Edited Romanos Pizza Supreme 400g $3.49 Price $ 3.49 Compare at price $…" at bounding box center [481, 293] width 235 height 72
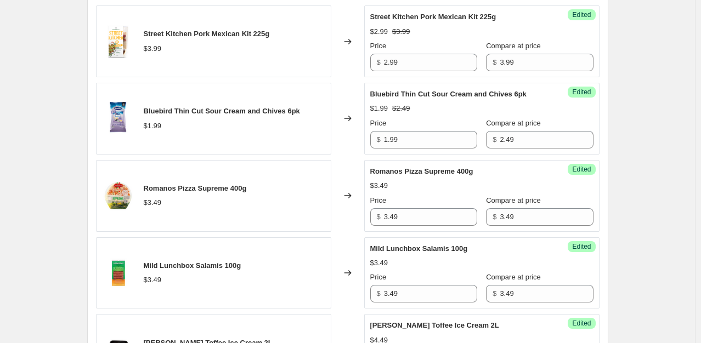
scroll to position [1260, 0]
click at [451, 226] on input "3.49" at bounding box center [430, 218] width 93 height 18
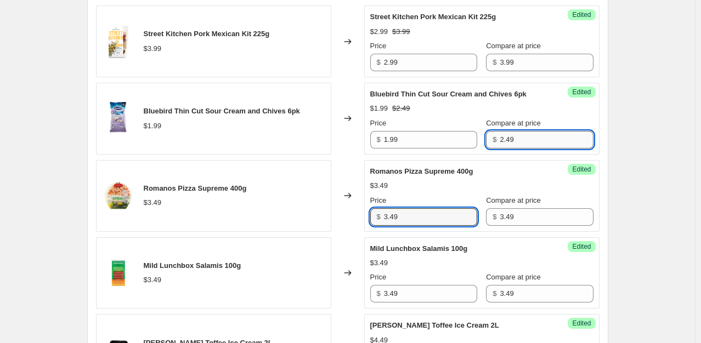
click at [507, 149] on input "2.49" at bounding box center [546, 140] width 93 height 18
type input "2.49"
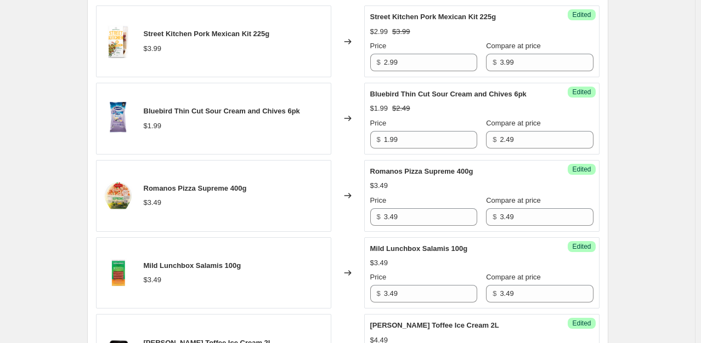
click at [480, 191] on div "$3.49" at bounding box center [481, 186] width 223 height 11
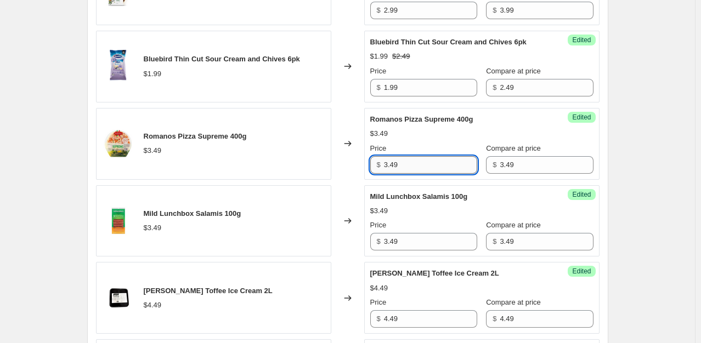
click at [422, 174] on input "3.49" at bounding box center [430, 165] width 93 height 18
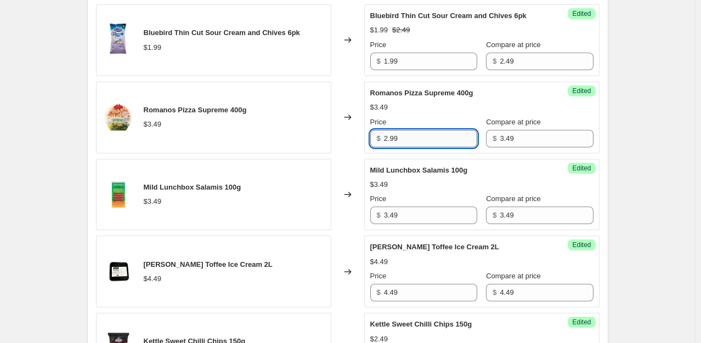
scroll to position [1340, 0]
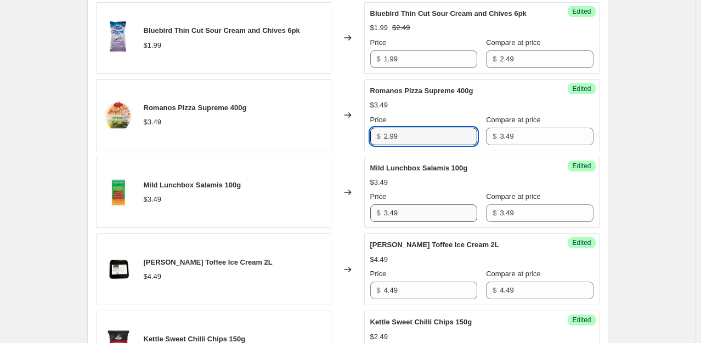
type input "2.99"
click at [412, 222] on input "3.49" at bounding box center [430, 214] width 93 height 18
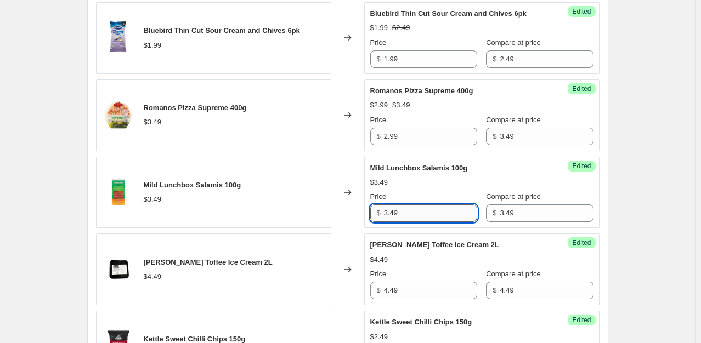
click at [412, 222] on input "3.49" at bounding box center [430, 214] width 93 height 18
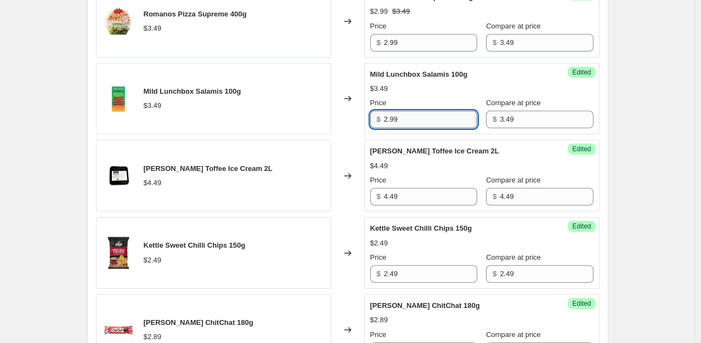
scroll to position [1437, 0]
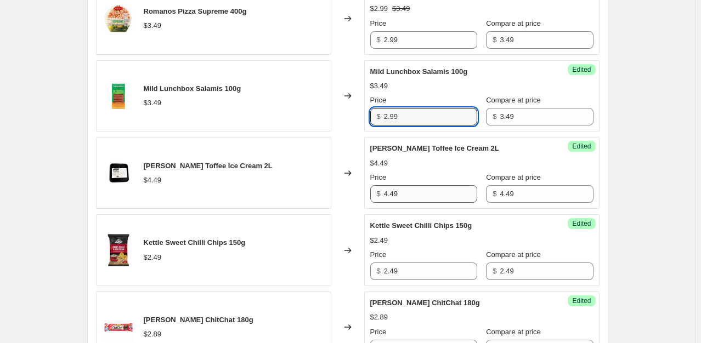
type input "2.99"
click at [410, 203] on input "4.49" at bounding box center [430, 194] width 93 height 18
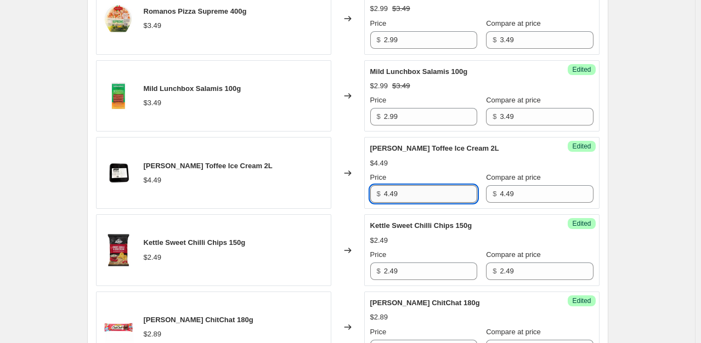
click at [410, 203] on input "4.49" at bounding box center [430, 194] width 93 height 18
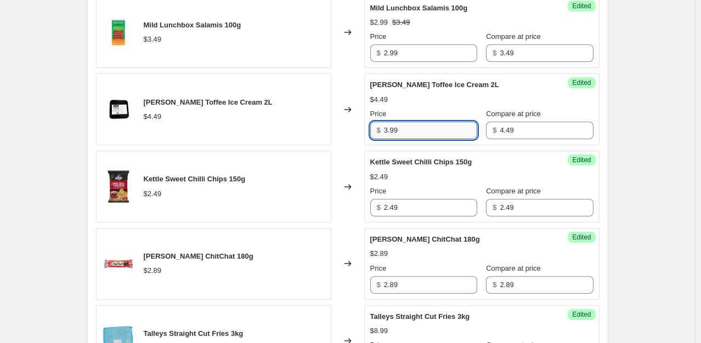
scroll to position [1500, 0]
type input "3.99"
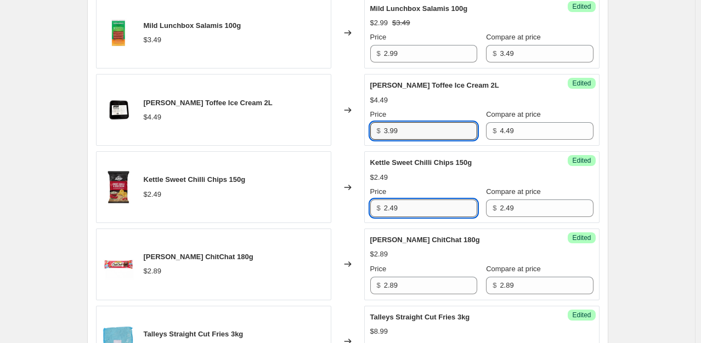
click at [417, 217] on input "2.49" at bounding box center [430, 209] width 93 height 18
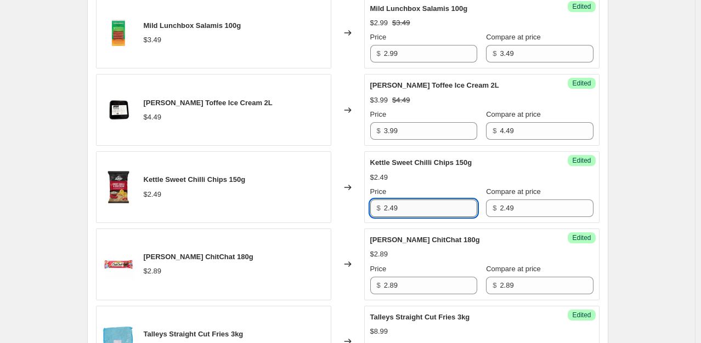
click at [417, 217] on input "2.49" at bounding box center [430, 209] width 93 height 18
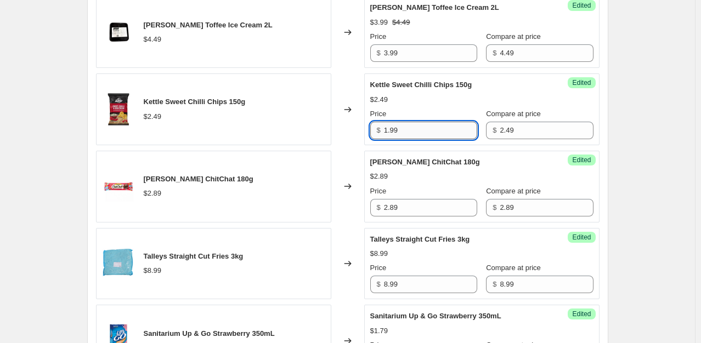
scroll to position [1578, 0]
type input "1.99"
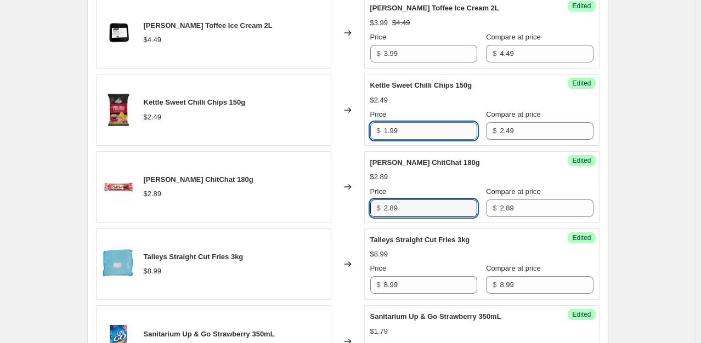
click at [417, 217] on input "2.89" at bounding box center [430, 209] width 93 height 18
type input "2.49"
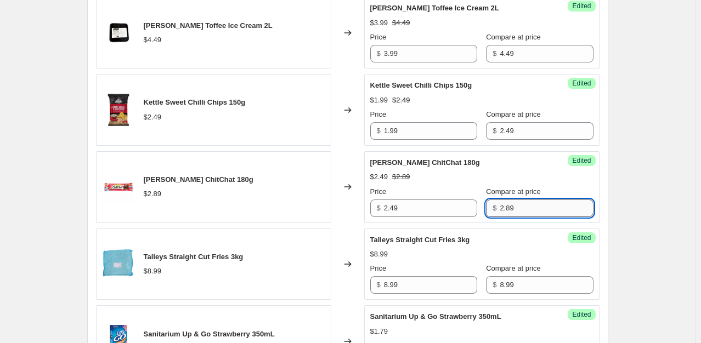
click at [500, 217] on input "2.89" at bounding box center [546, 209] width 93 height 18
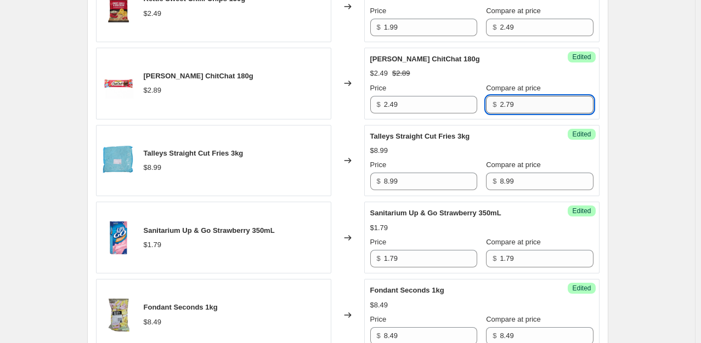
scroll to position [1683, 0]
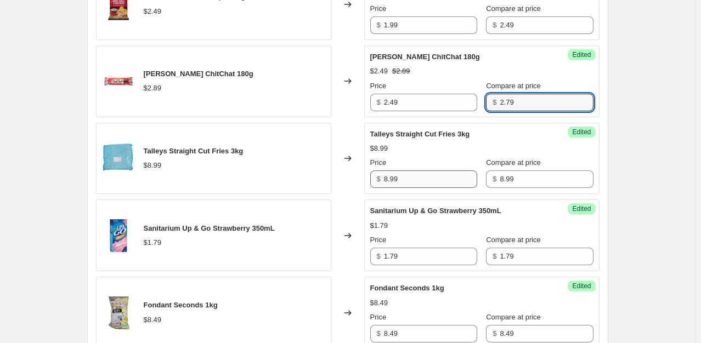
type input "2.79"
click at [427, 188] on input "8.99" at bounding box center [430, 180] width 93 height 18
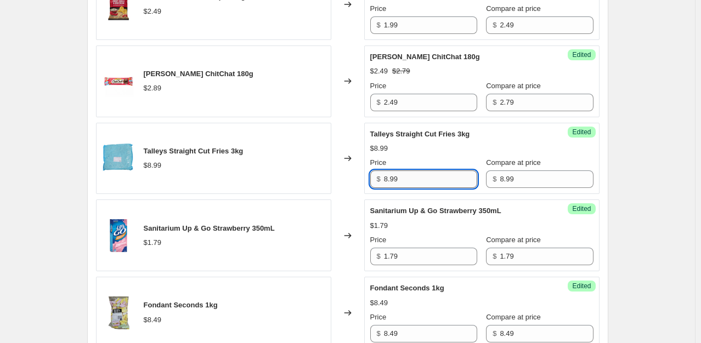
click at [427, 188] on input "8.99" at bounding box center [430, 180] width 93 height 18
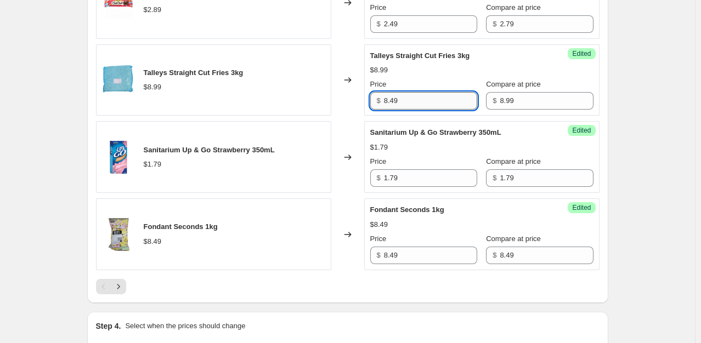
scroll to position [1762, 0]
type input "8.49"
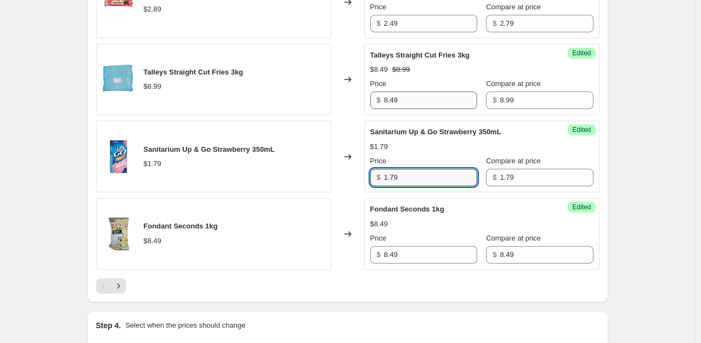
click at [427, 187] on input "1.79" at bounding box center [430, 178] width 93 height 18
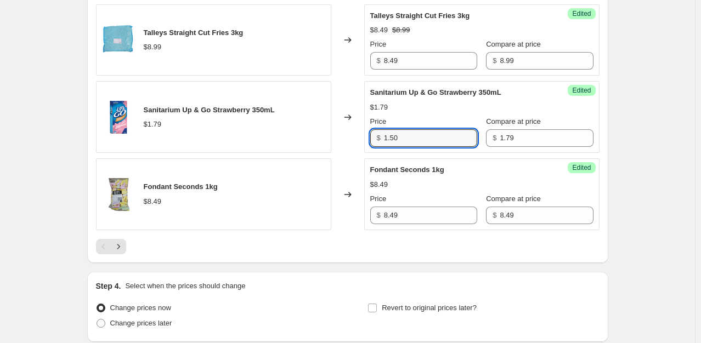
scroll to position [1806, 0]
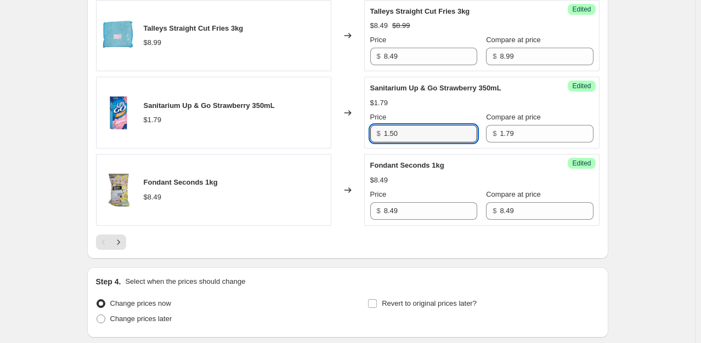
type input "1.50"
click at [437, 220] on input "8.49" at bounding box center [430, 211] width 93 height 18
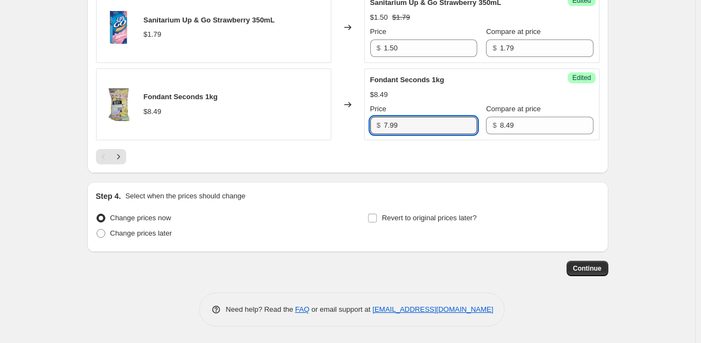
scroll to position [1906, 0]
type input "7.99"
click at [159, 238] on span "Change prices later" at bounding box center [141, 233] width 62 height 8
click at [97, 230] on input "Change prices later" at bounding box center [97, 229] width 1 height 1
radio input "true"
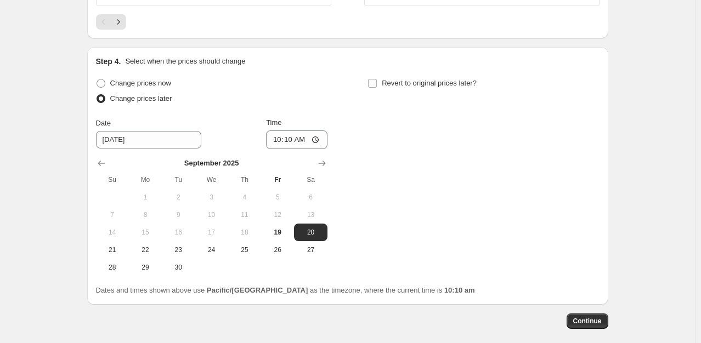
scroll to position [2030, 0]
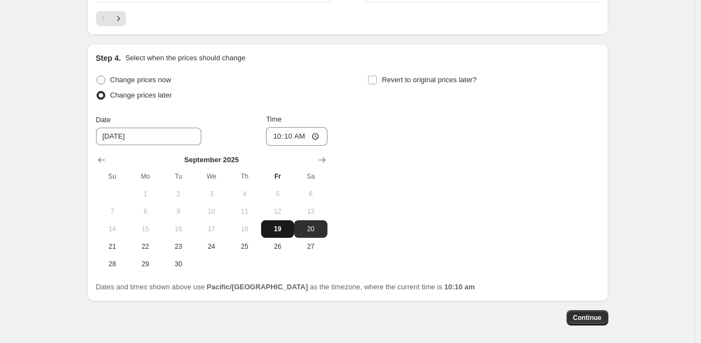
click at [286, 234] on span "19" at bounding box center [278, 229] width 24 height 9
type input "9/19/2025"
click at [281, 146] on input "10:10" at bounding box center [296, 136] width 61 height 19
click at [279, 146] on input "02:10" at bounding box center [296, 136] width 61 height 19
click at [292, 146] on input "02:10" at bounding box center [296, 136] width 61 height 19
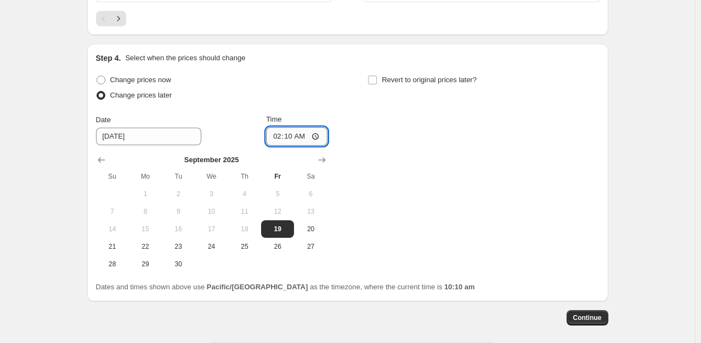
click at [278, 146] on input "02:10" at bounding box center [296, 136] width 61 height 19
type input "15:00"
click at [374, 84] on input "Revert to original prices later?" at bounding box center [372, 80] width 9 height 9
checkbox input "true"
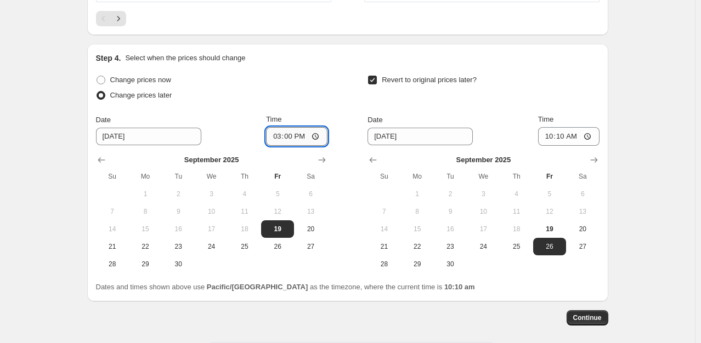
click at [280, 146] on input "15:00" at bounding box center [296, 136] width 61 height 19
click at [553, 146] on input "10:10" at bounding box center [568, 136] width 61 height 19
type input "02:59"
click at [280, 146] on input "15:00" at bounding box center [296, 136] width 61 height 19
click at [589, 323] on span "Continue" at bounding box center [587, 318] width 29 height 9
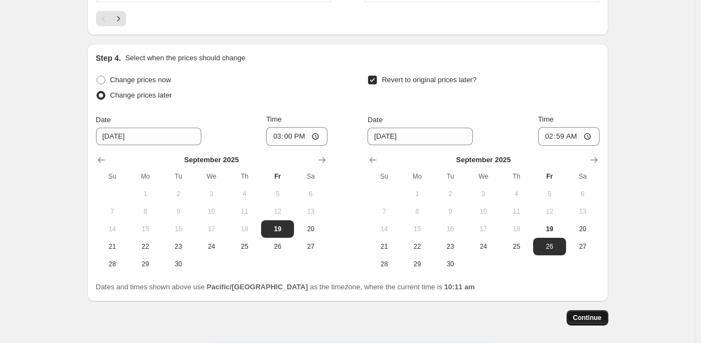
scroll to position [0, 0]
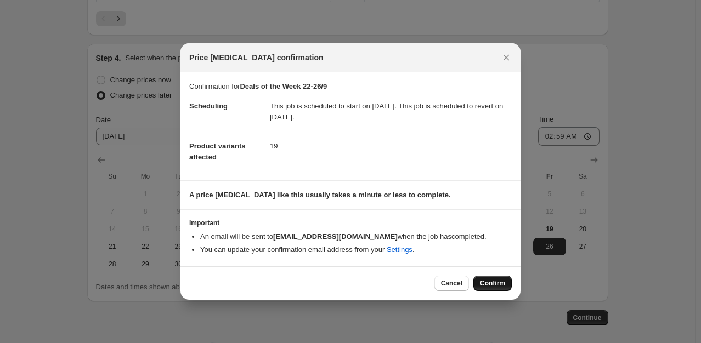
click at [503, 284] on span "Confirm" at bounding box center [492, 283] width 25 height 9
